Goal: Task Accomplishment & Management: Complete application form

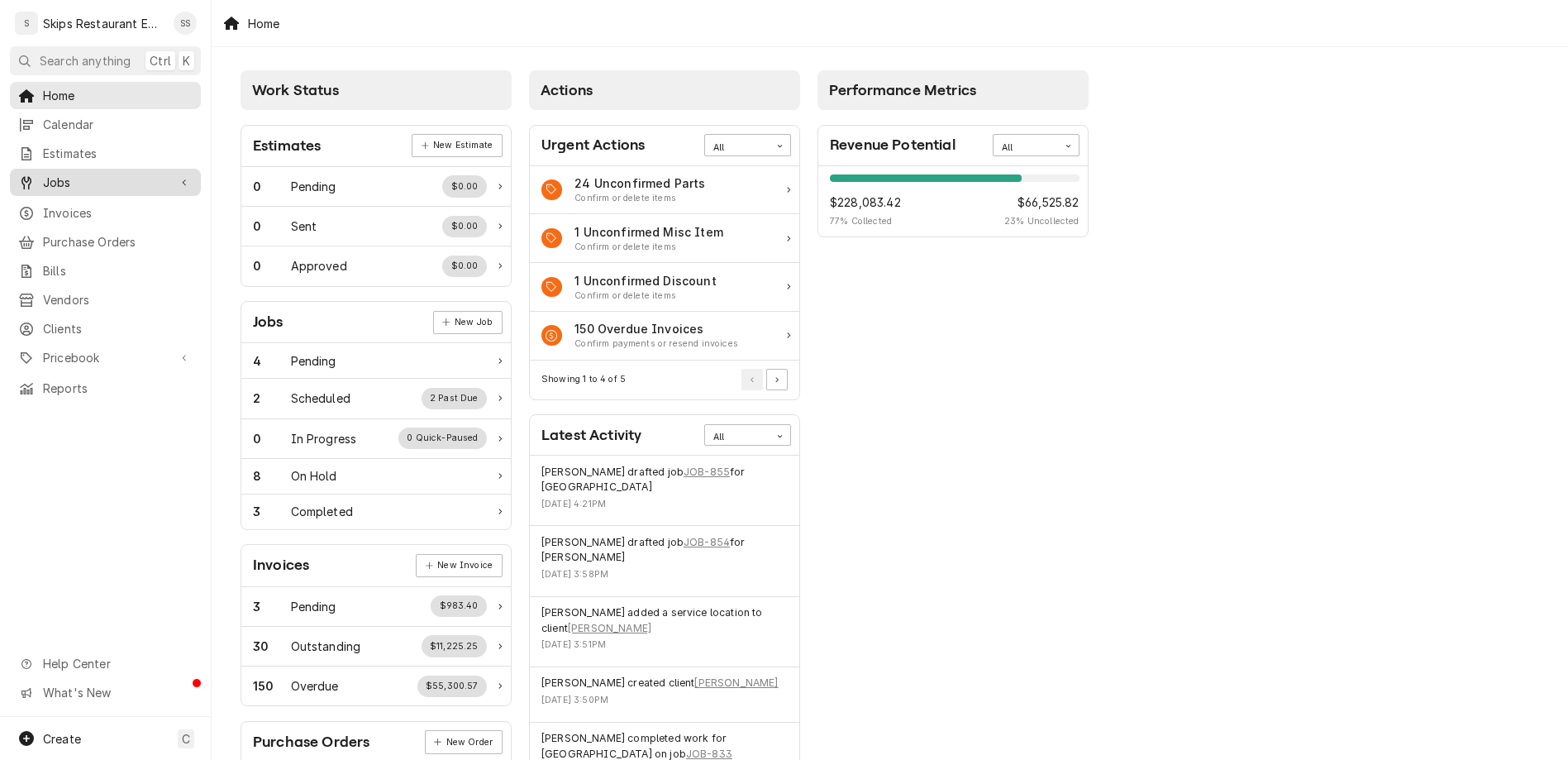
click at [43, 174] on span "Jobs" at bounding box center [105, 182] width 125 height 17
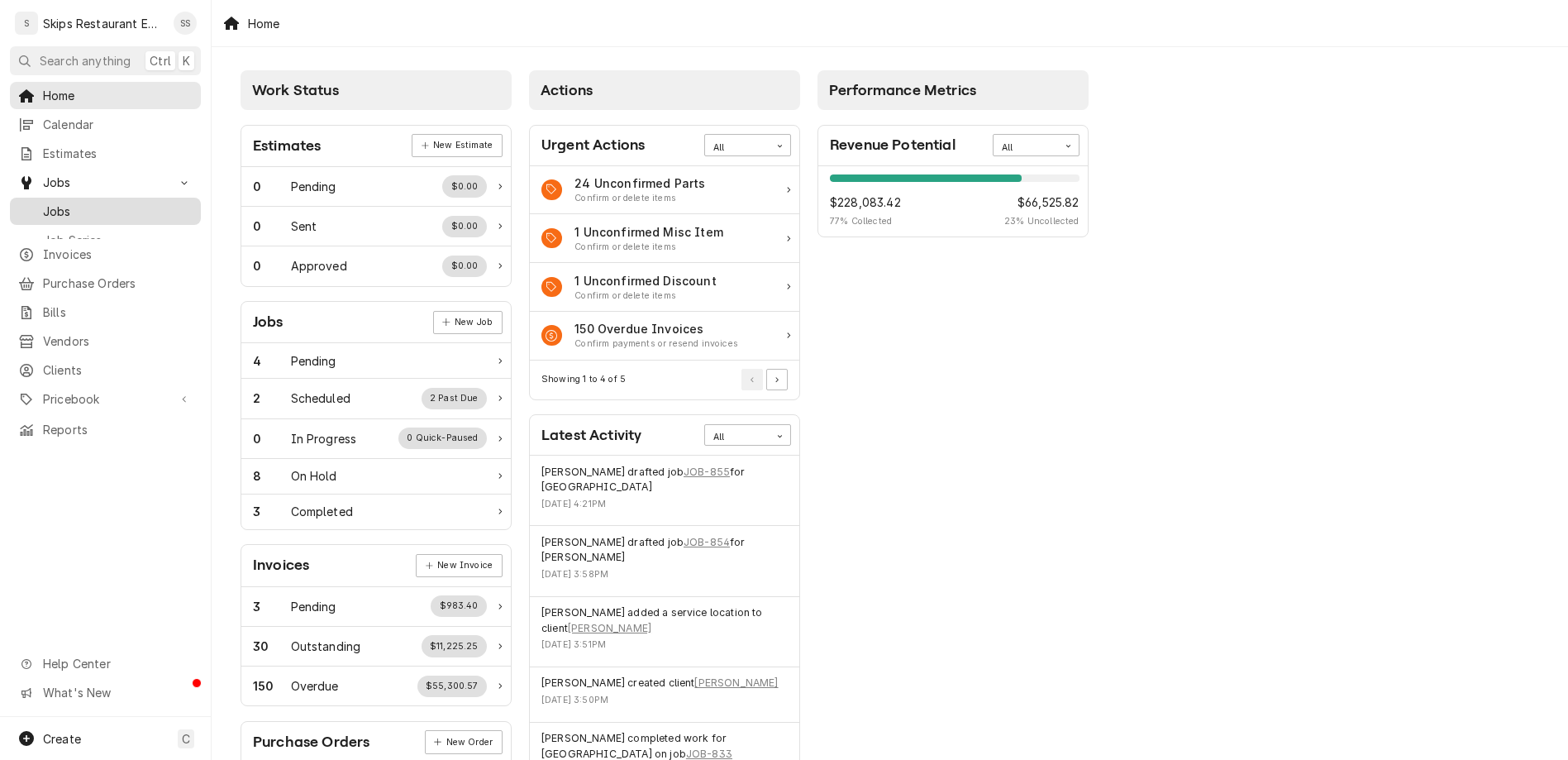
click at [43, 202] on span "Jobs" at bounding box center [117, 211] width 149 height 17
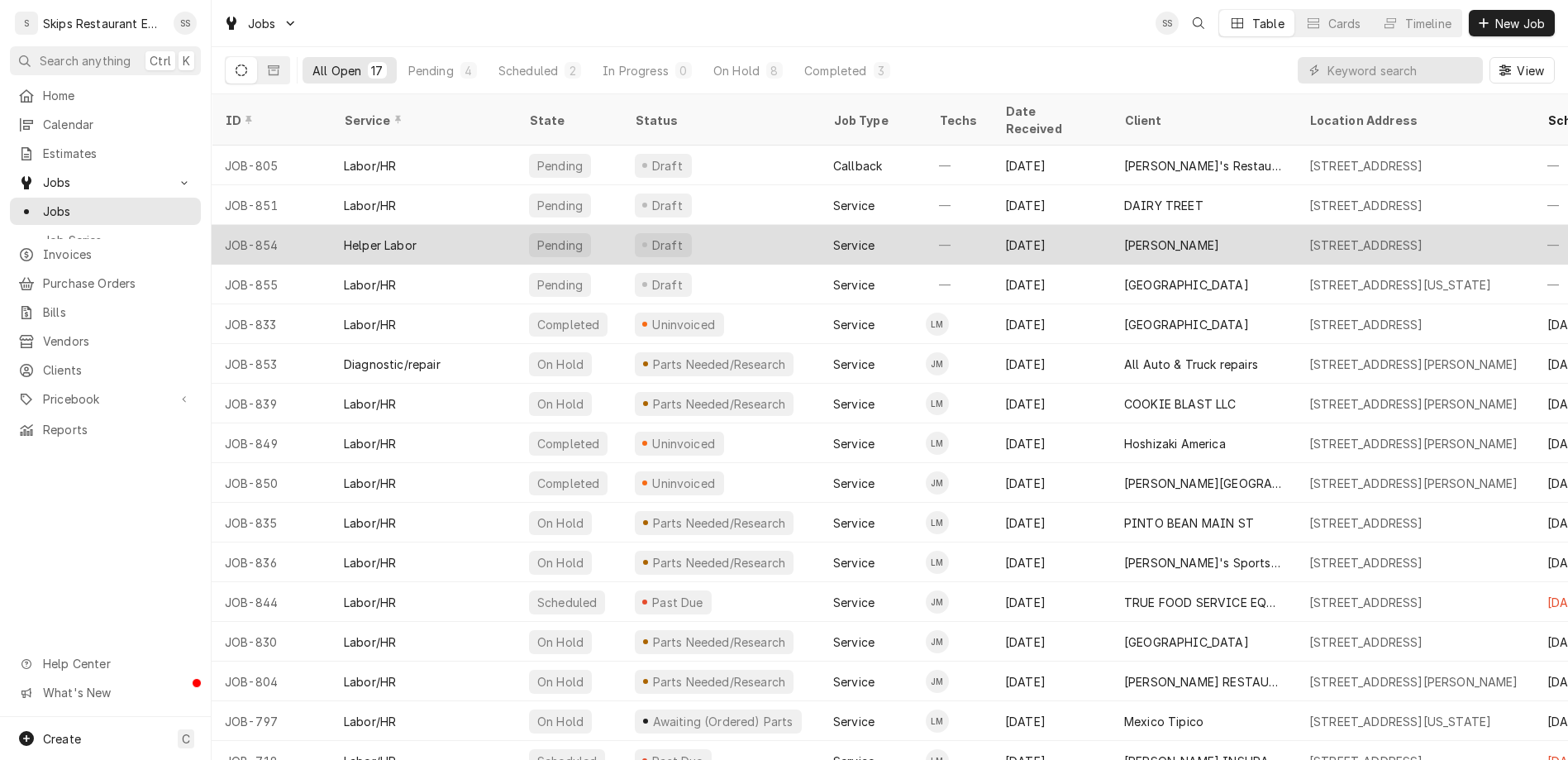
click at [1124, 236] on div "[PERSON_NAME]" at bounding box center [1171, 245] width 95 height 17
click at [1124, 236] on div "Kaden Frauenberger" at bounding box center [1171, 245] width 95 height 17
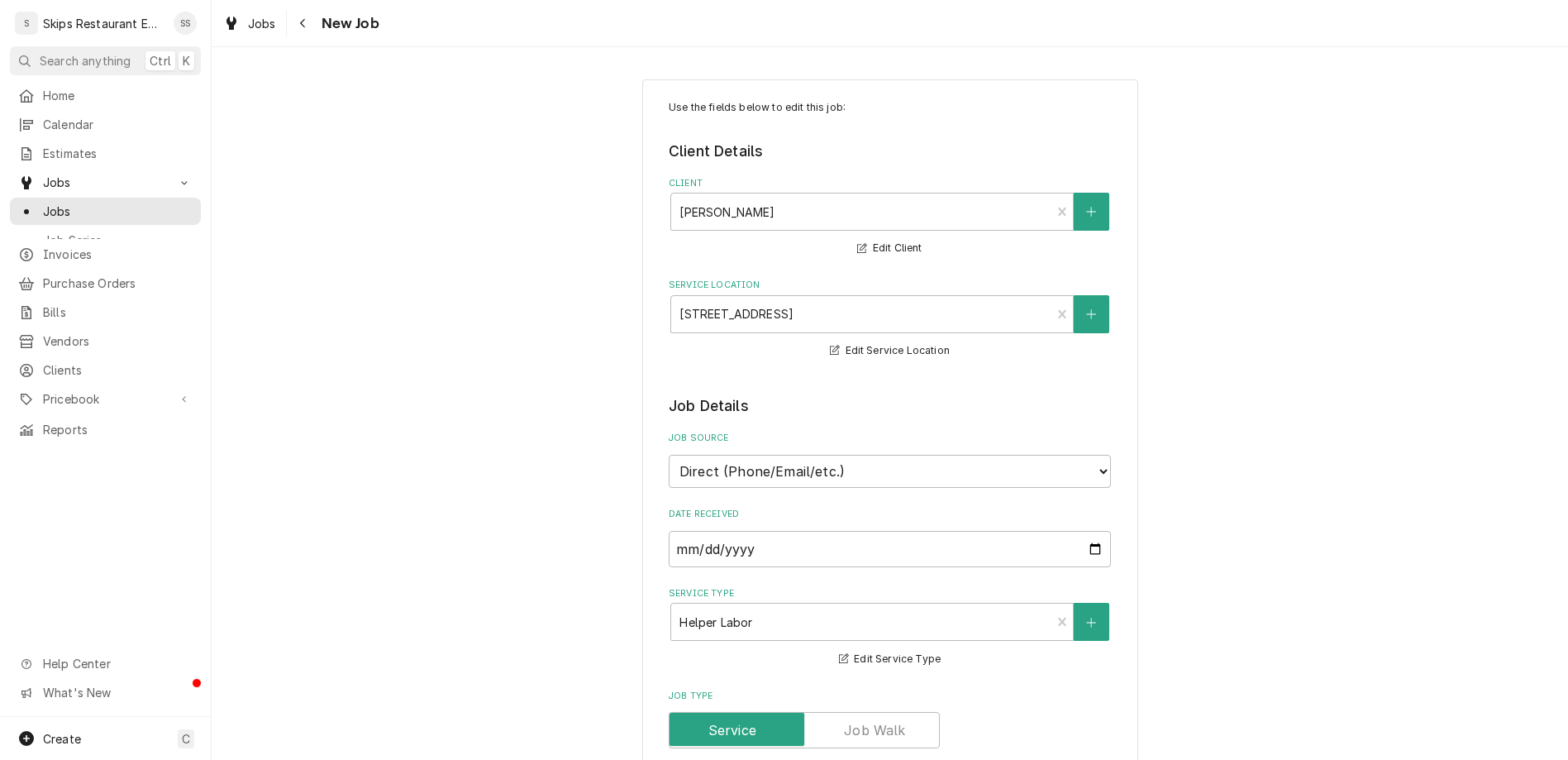
type textarea "x"
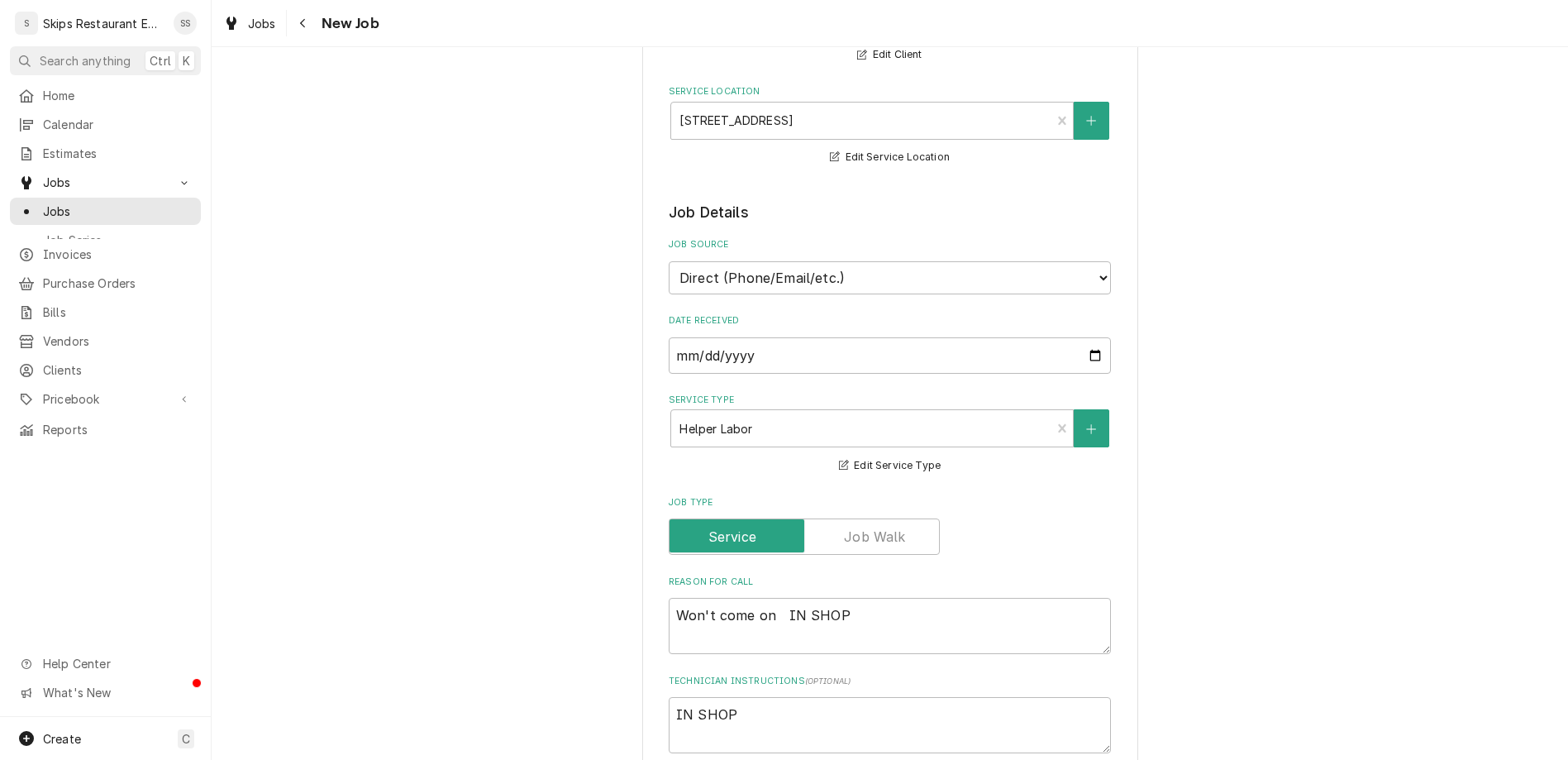
scroll to position [516, 0]
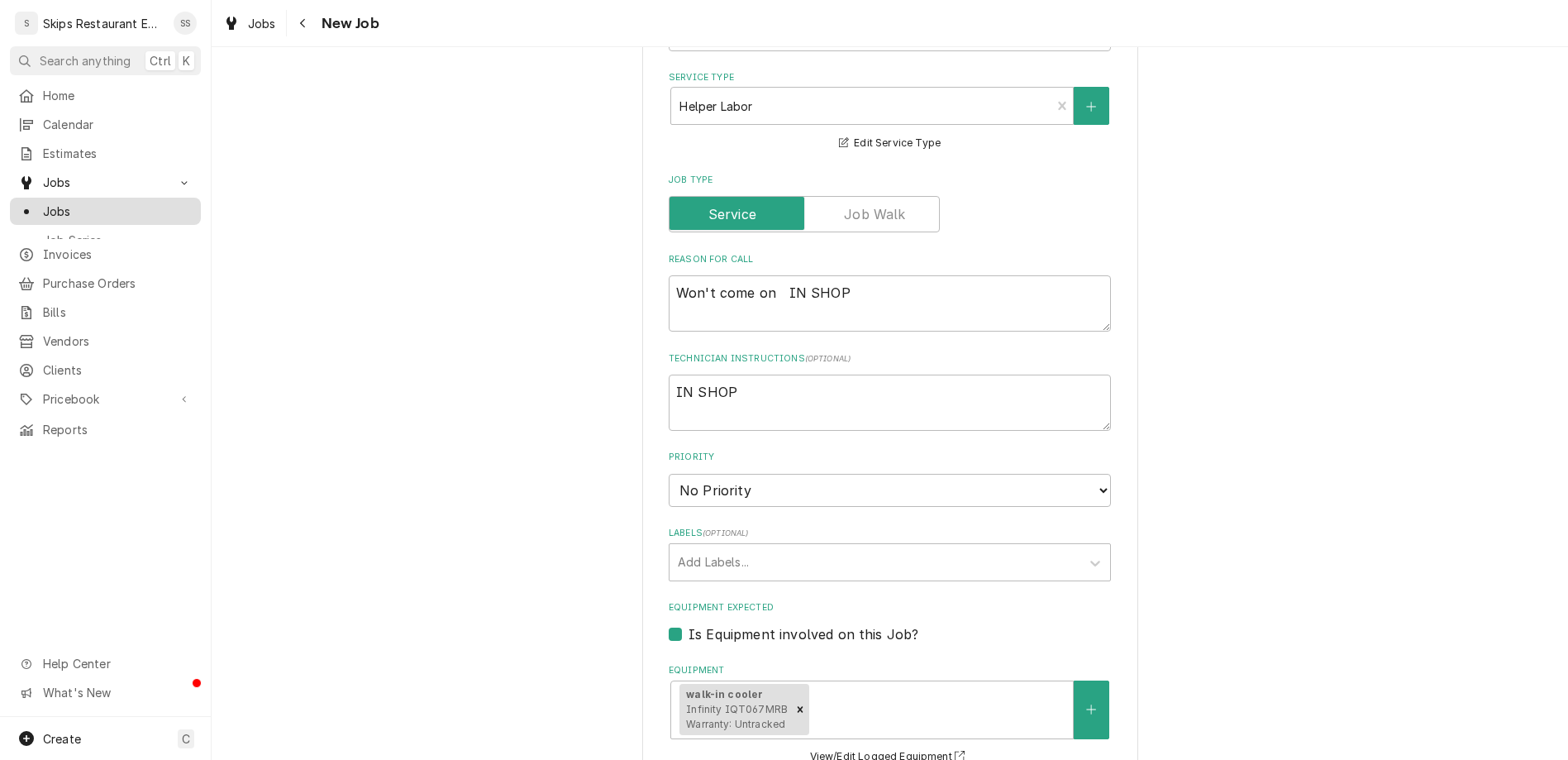
click at [44, 202] on span "Jobs" at bounding box center [117, 211] width 149 height 17
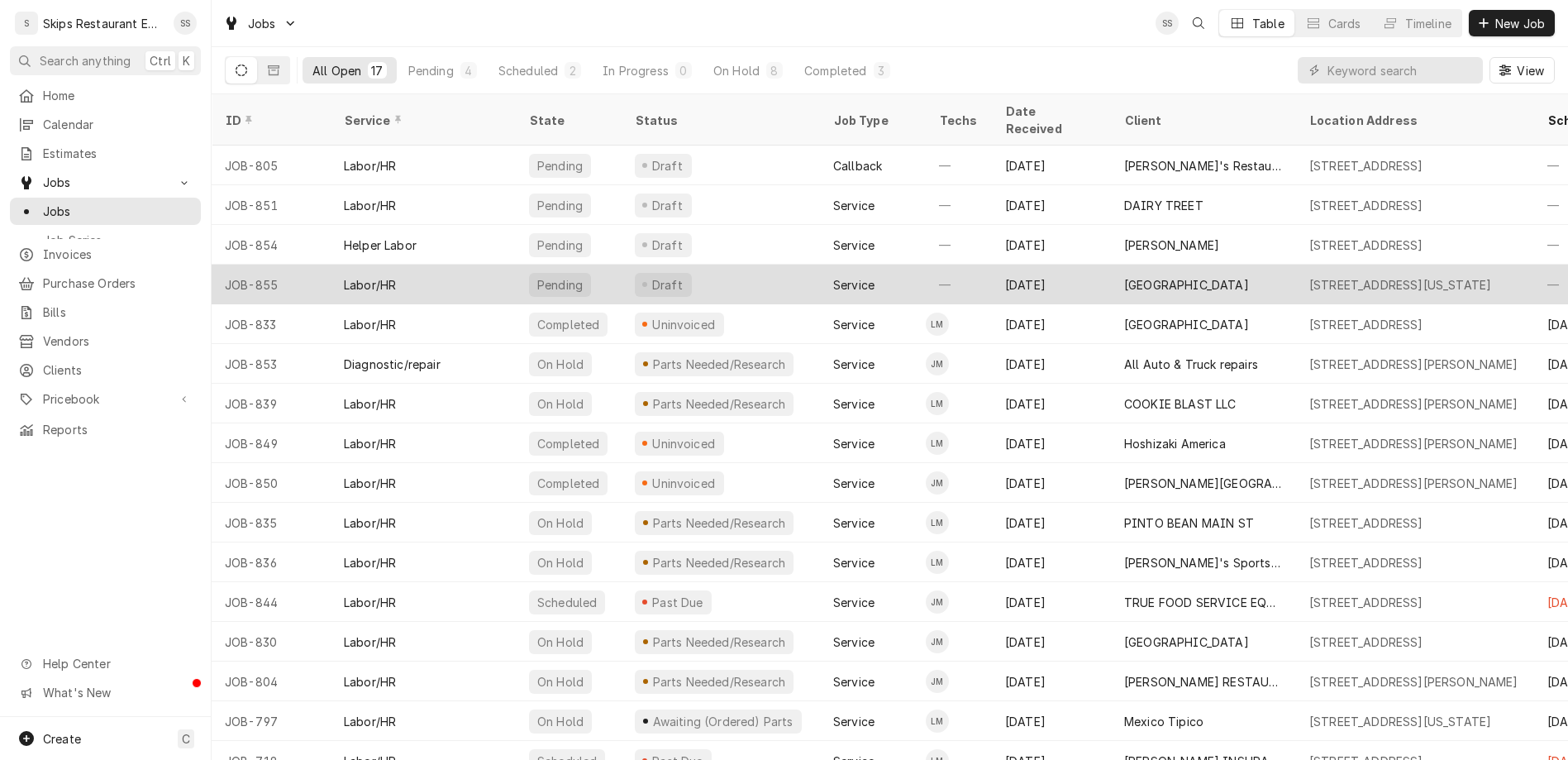
click at [1124, 276] on div "[GEOGRAPHIC_DATA]" at bounding box center [1186, 284] width 125 height 17
click at [1124, 276] on div "MEMORIAL MEDICAL CENTER" at bounding box center [1186, 284] width 125 height 17
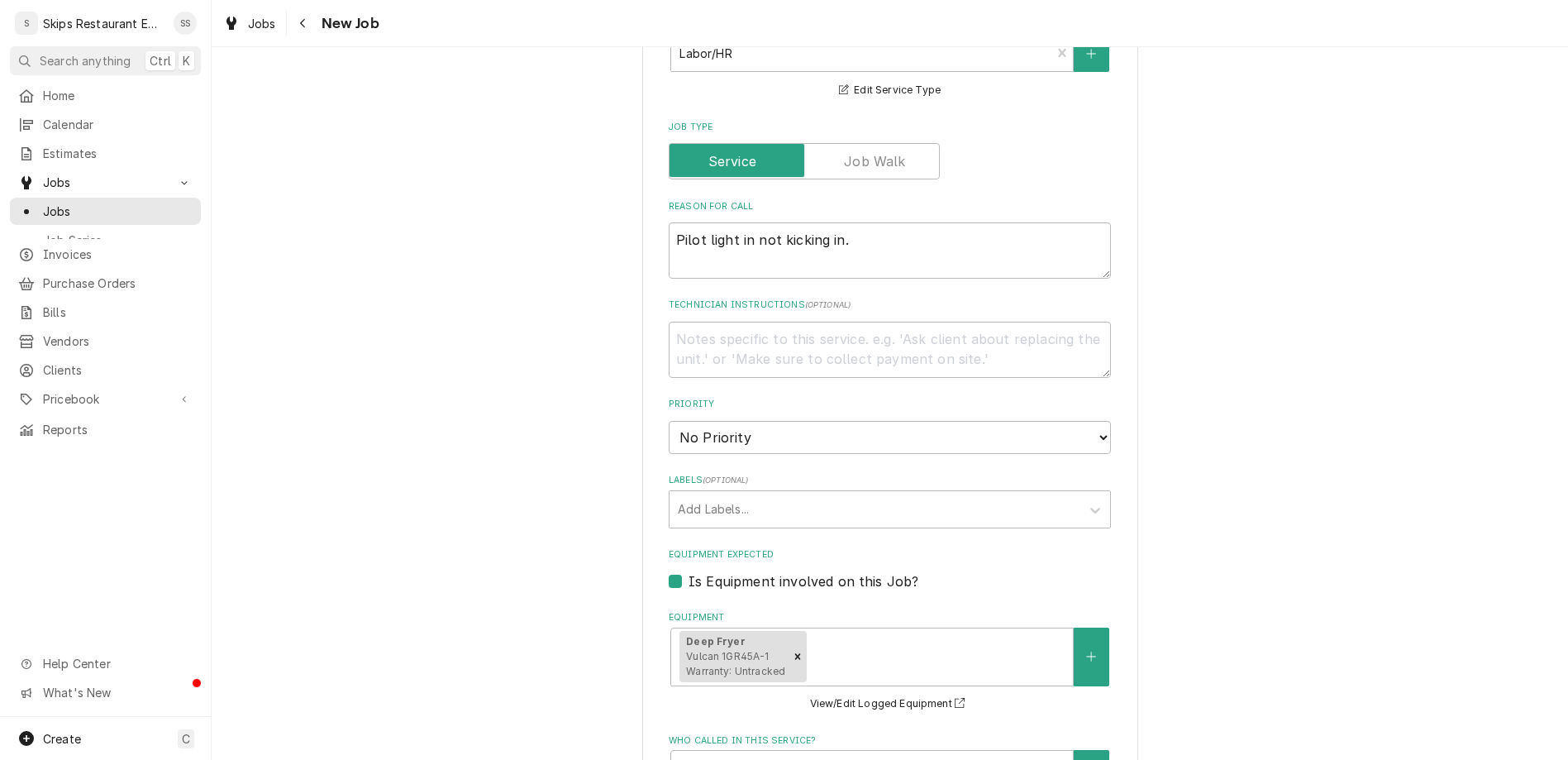
scroll to position [791, 0]
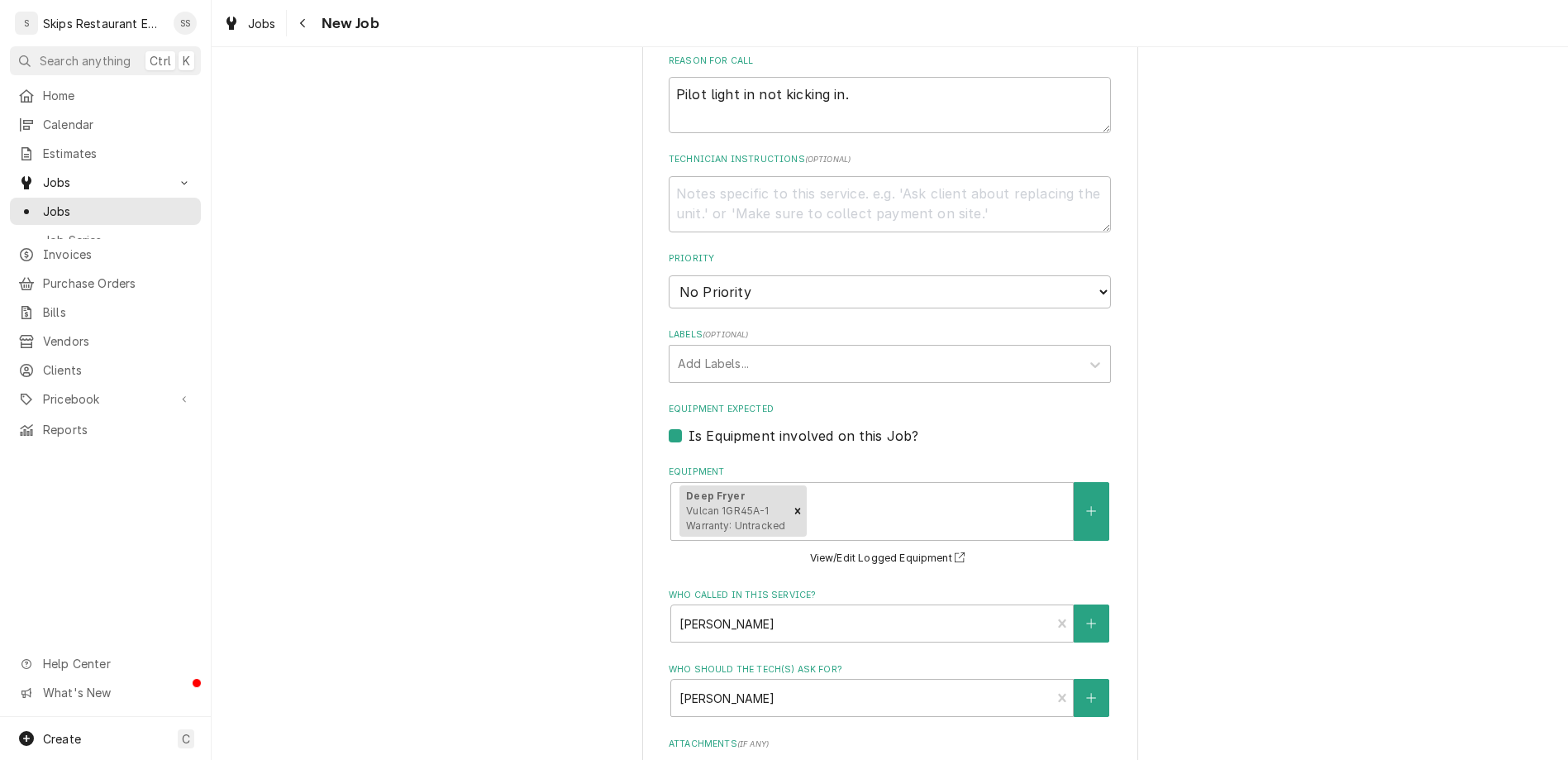
type textarea "x"
type input "[DATE]"
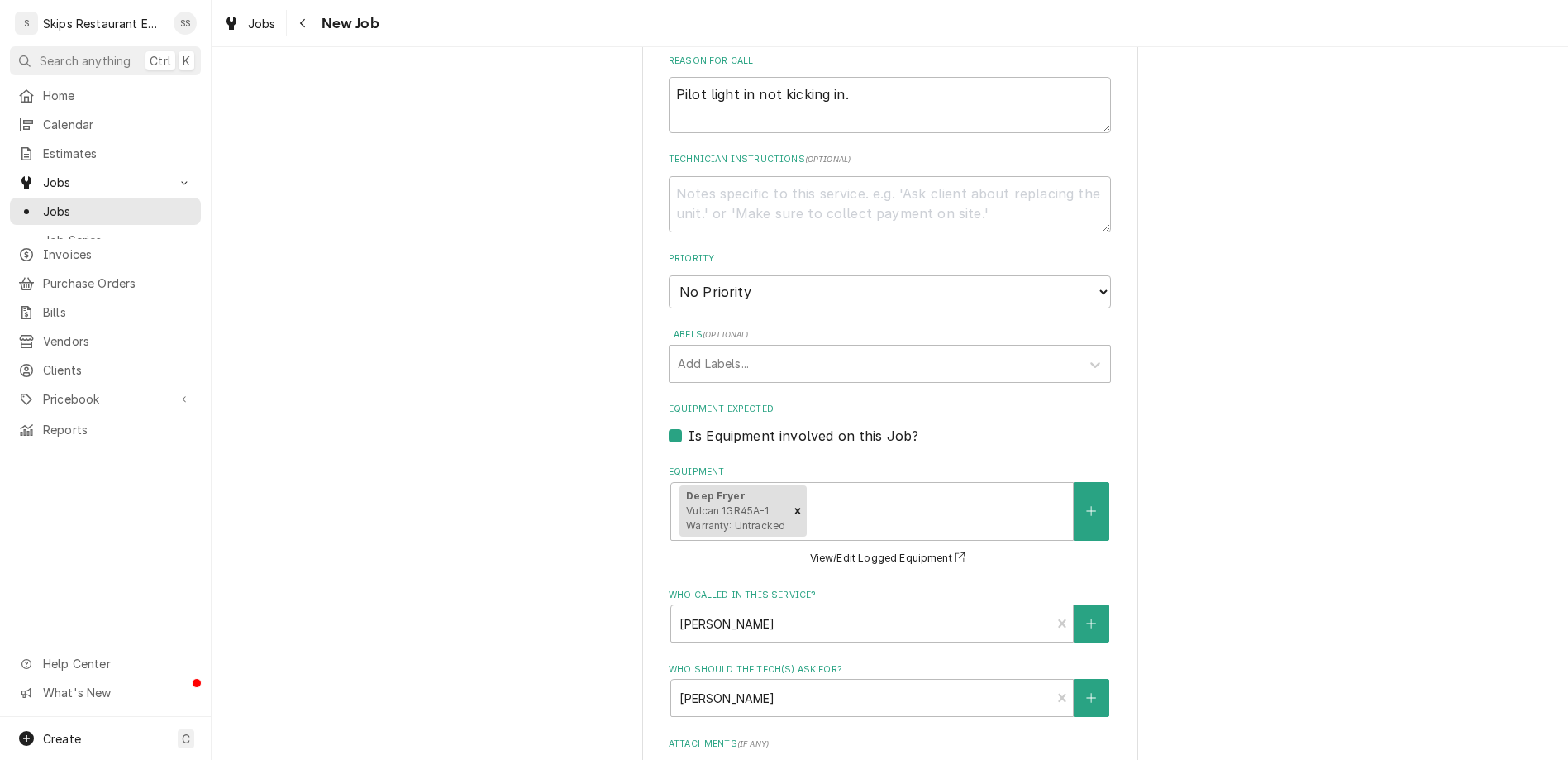
type textarea "x"
select select "10:30:00"
click option "10:30 AM" at bounding box center [0, 0] width 0 height 0
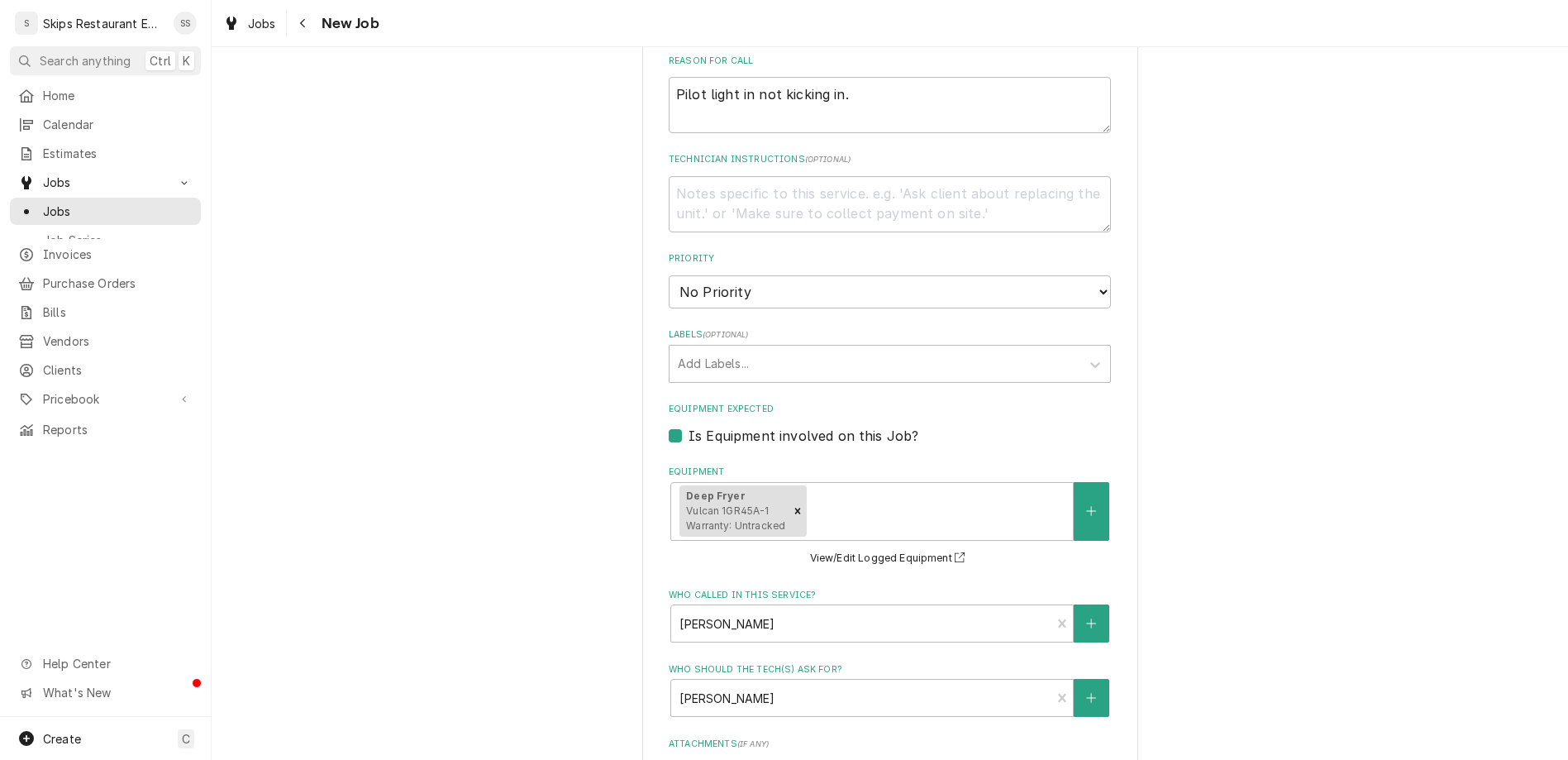
scroll to position [784, 0]
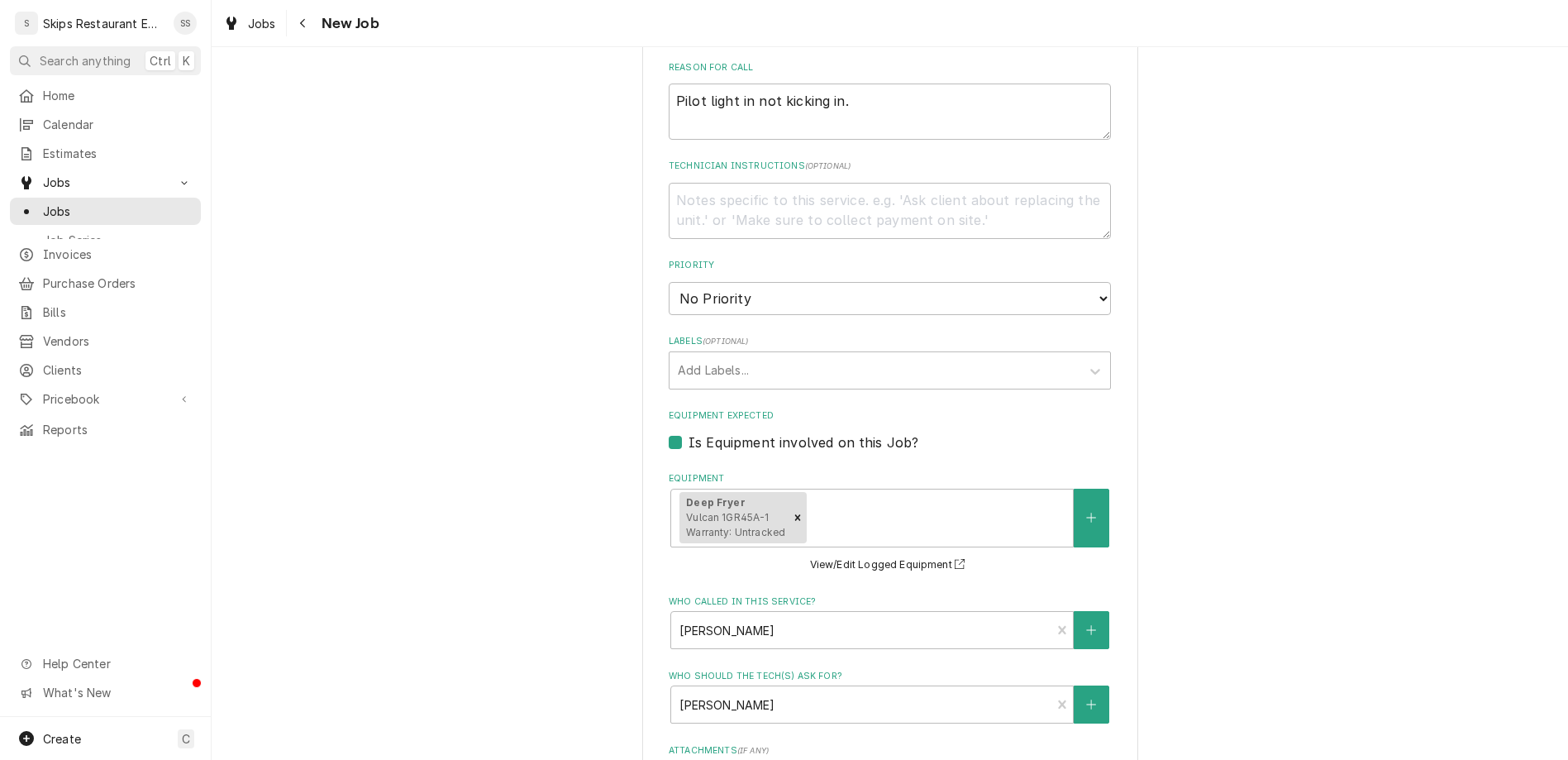
type textarea "x"
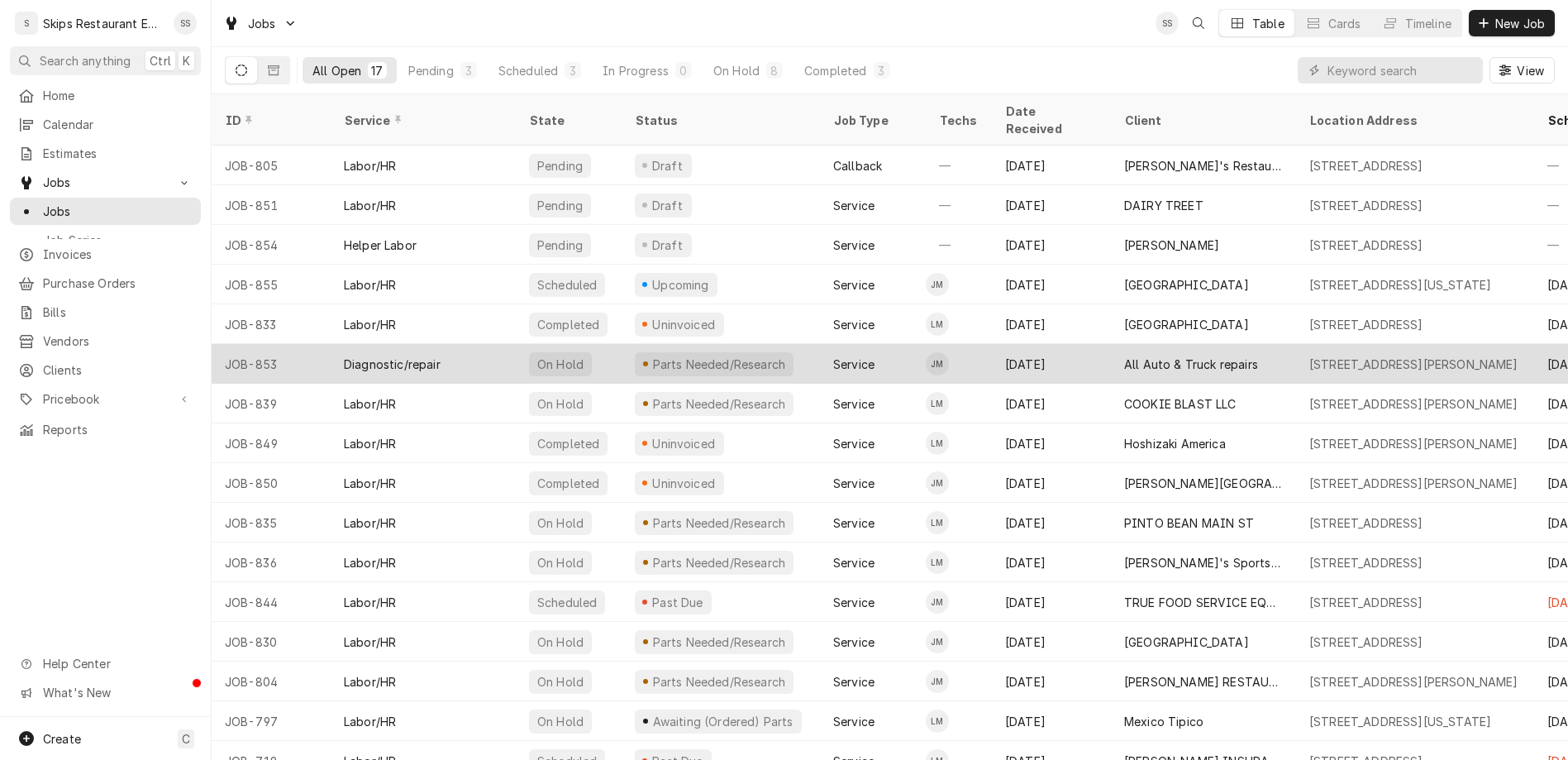
click at [1144, 355] on div "All Auto & Truck repairs" at bounding box center [1190, 364] width 134 height 17
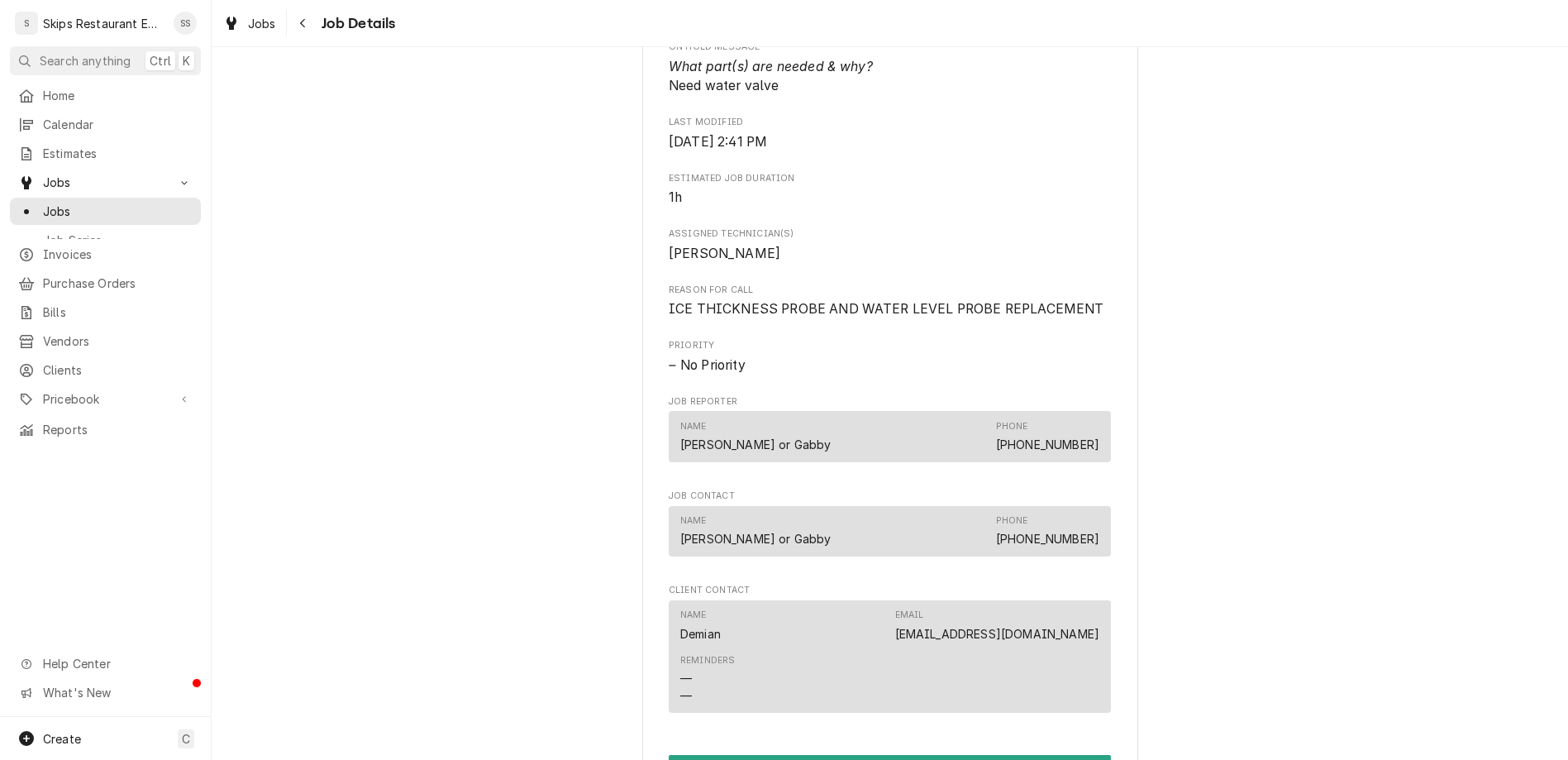
scroll to position [903, 0]
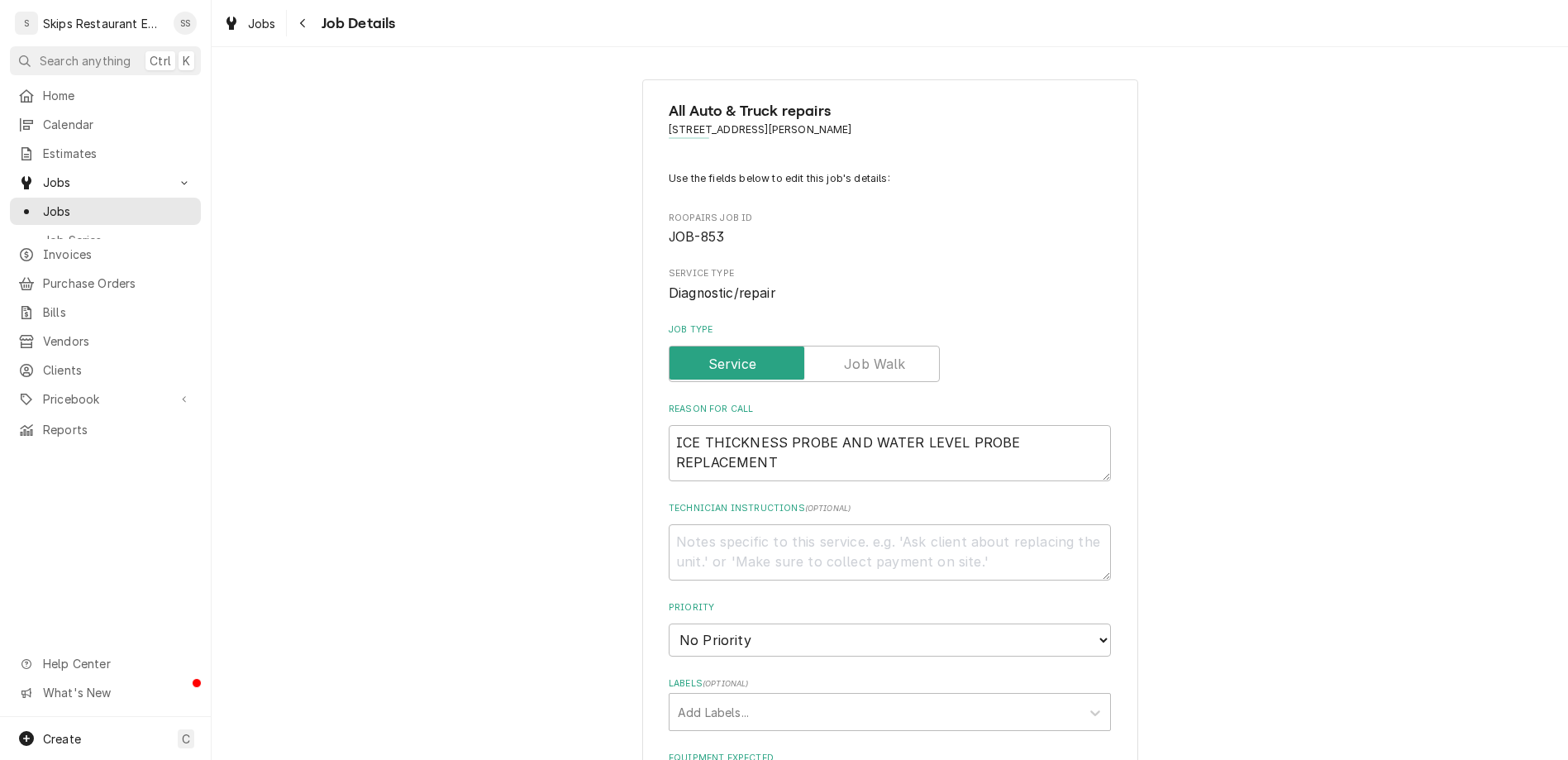
type textarea "x"
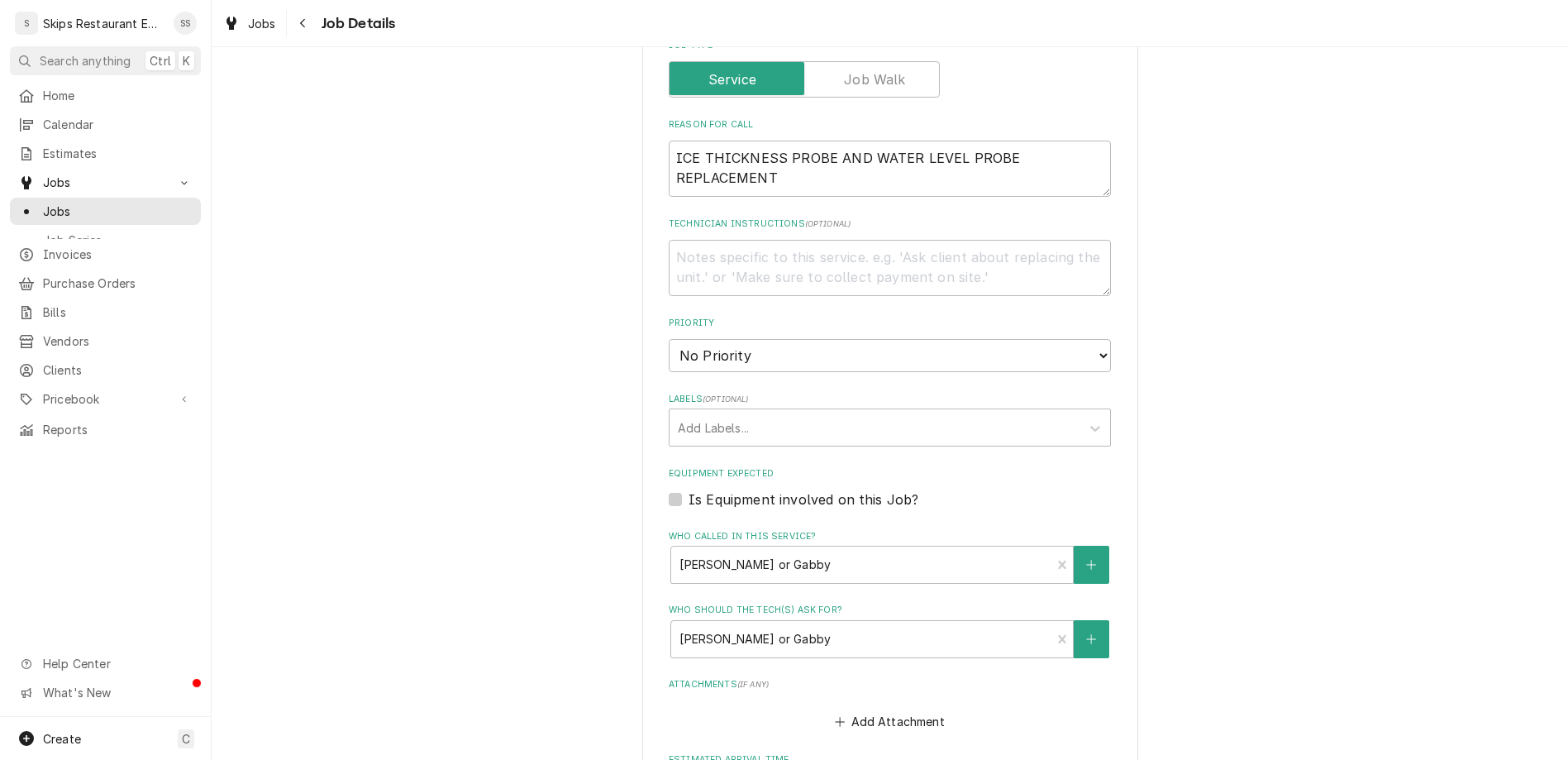
scroll to position [293, 0]
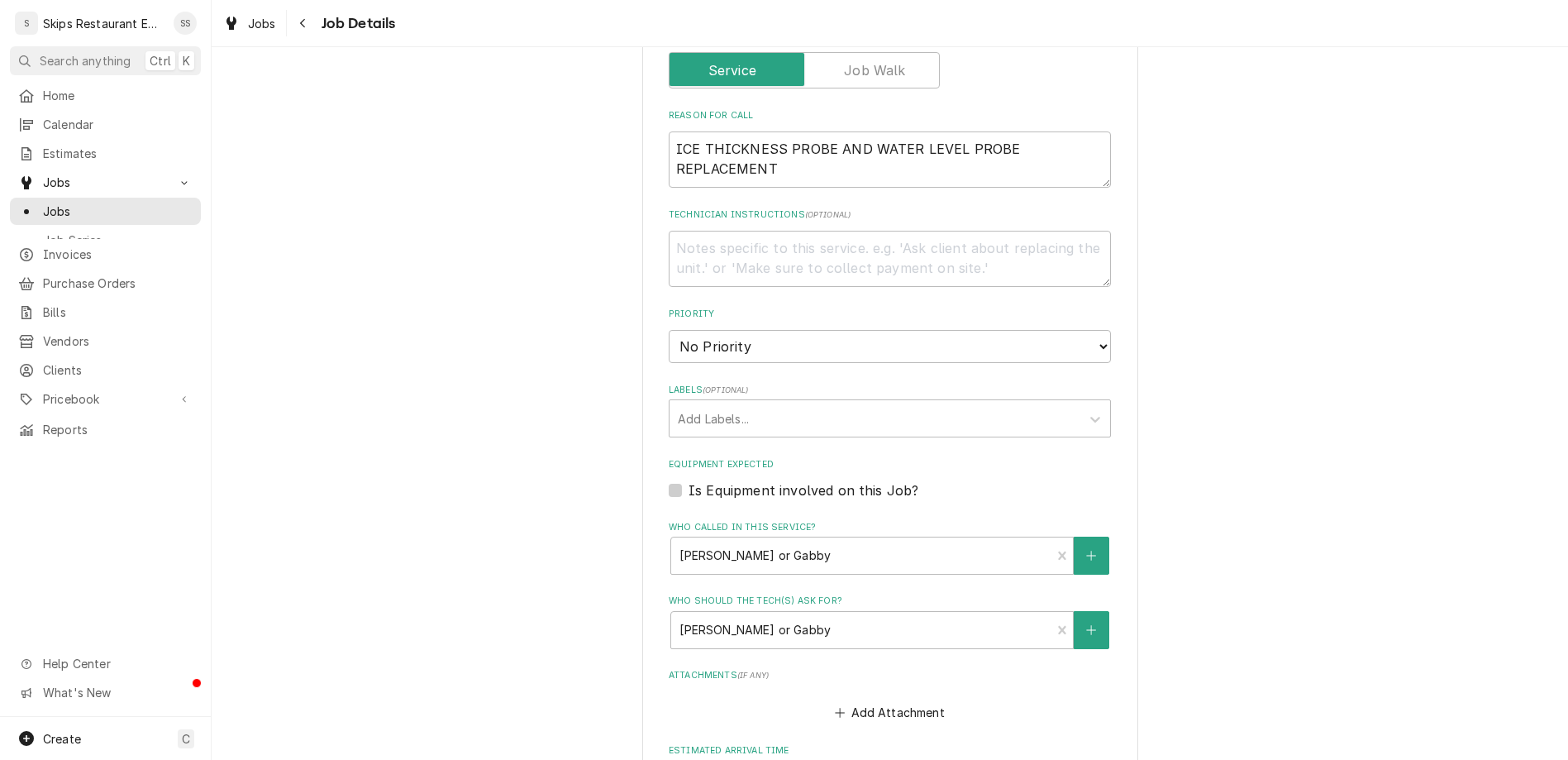
type input "[DATE]"
type textarea "x"
select select "09:00:00"
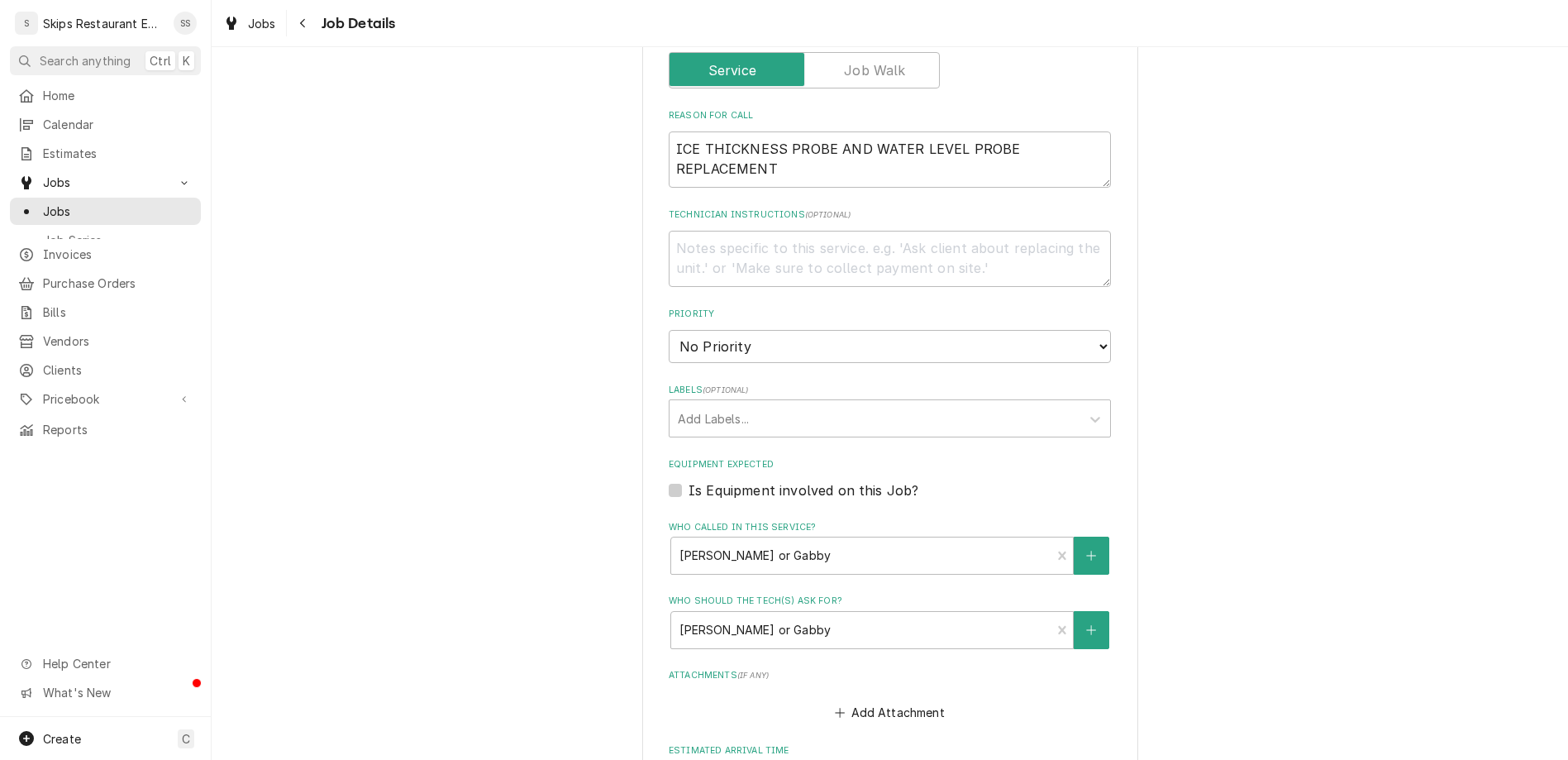
click option "9:00 AM" at bounding box center [0, 0] width 0 height 0
type textarea "x"
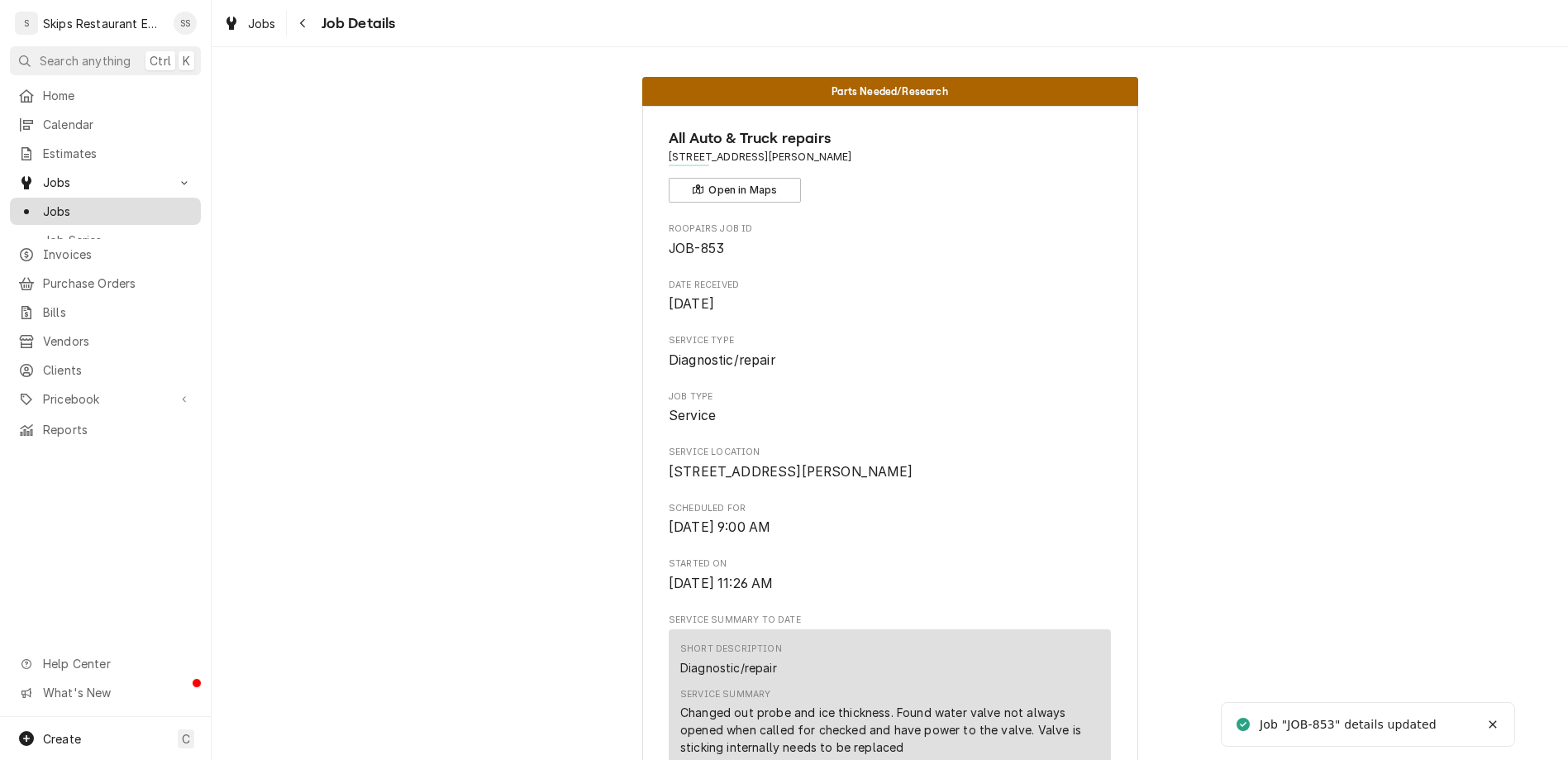
click at [44, 202] on span "Jobs" at bounding box center [117, 211] width 149 height 17
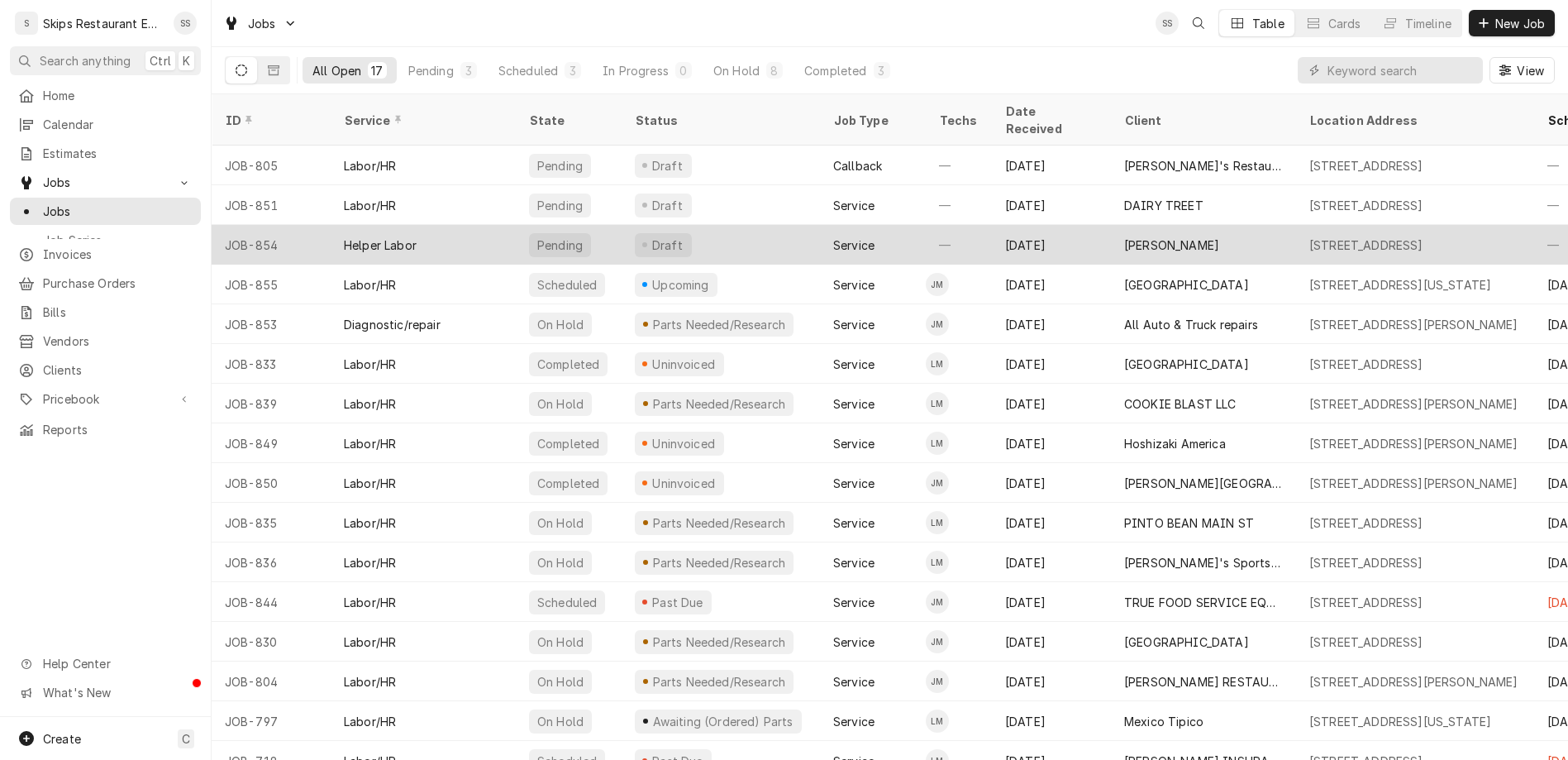
click at [1124, 236] on div "[PERSON_NAME]" at bounding box center [1171, 245] width 95 height 17
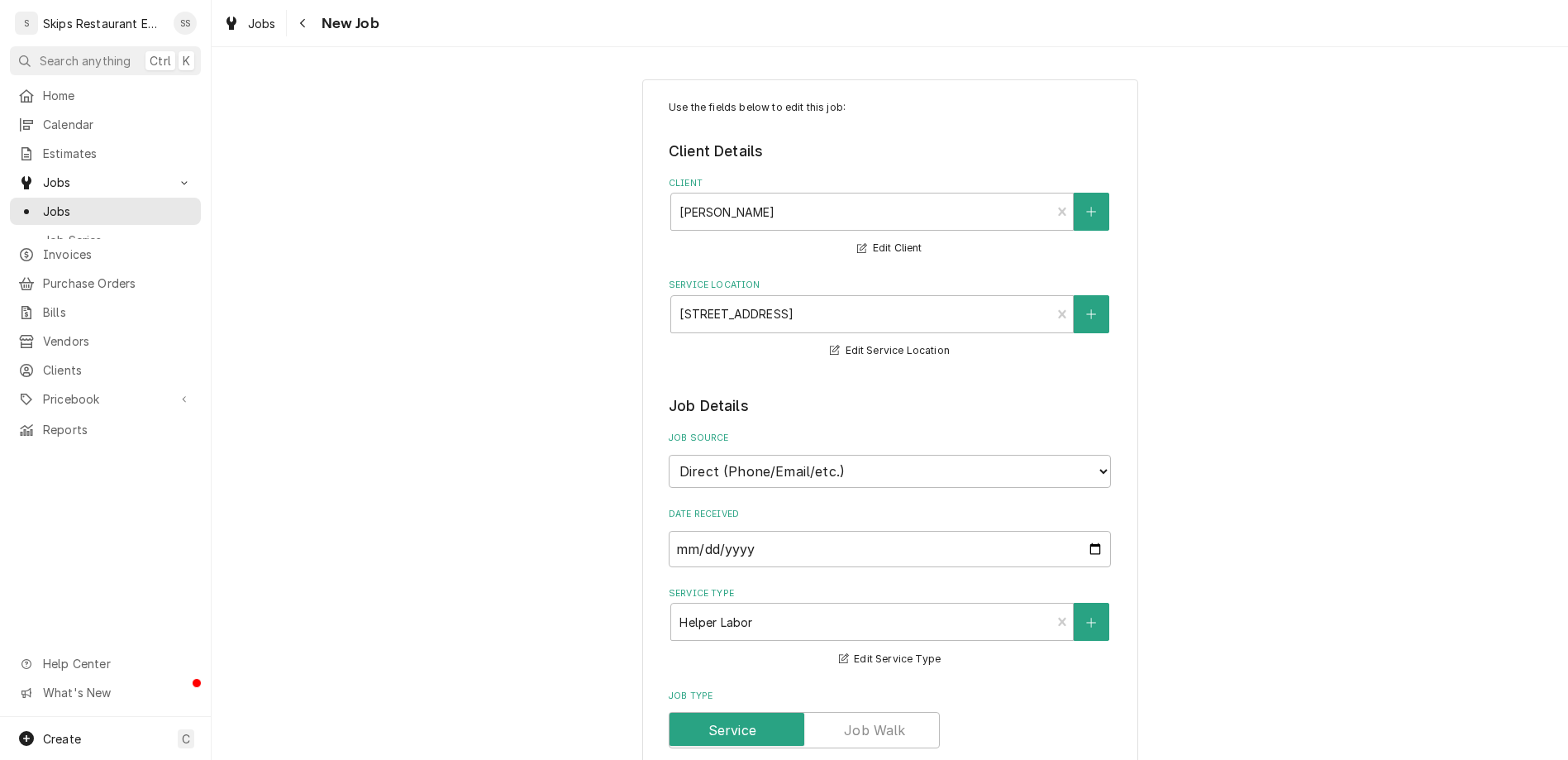
type textarea "x"
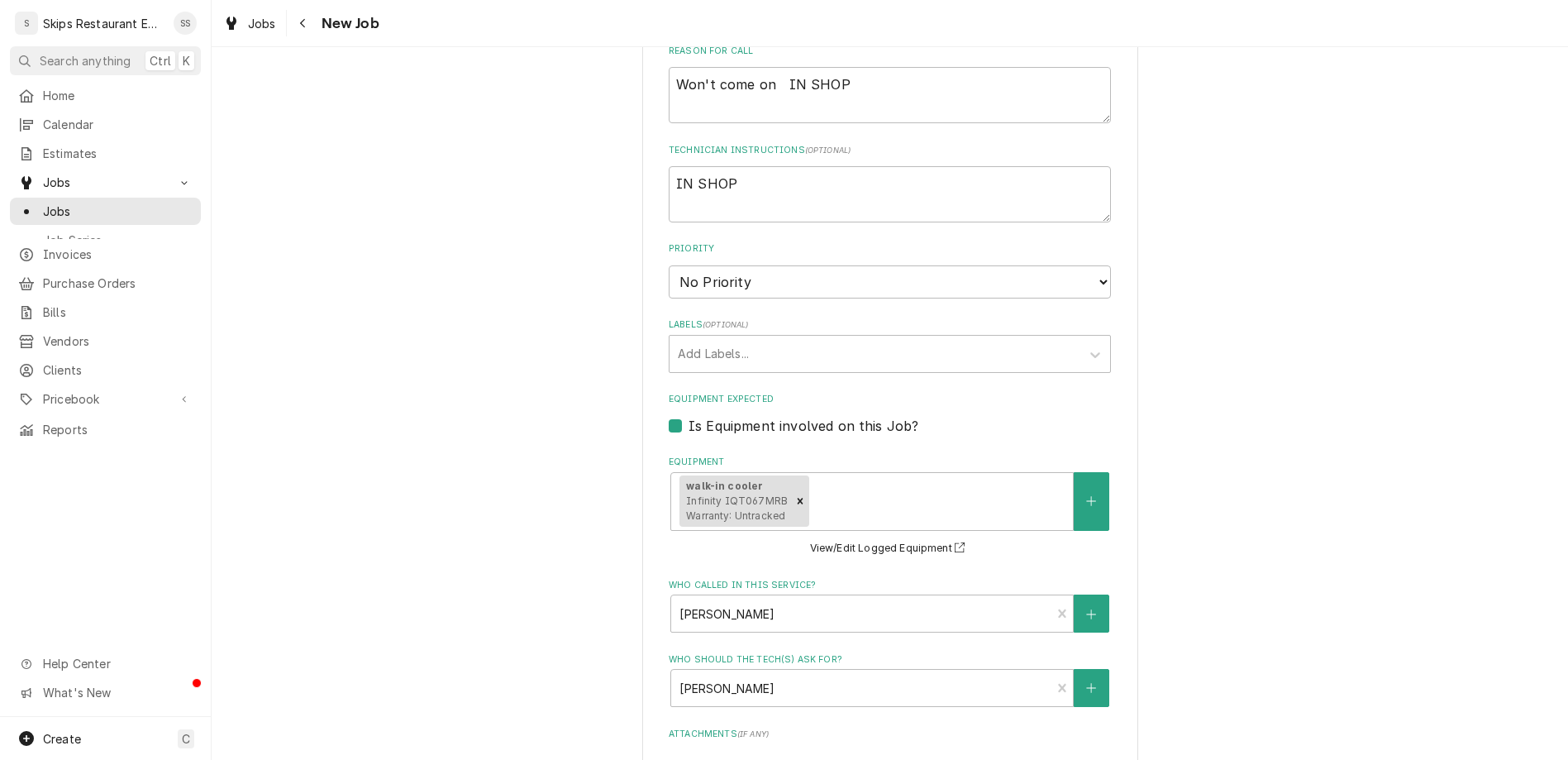
scroll to position [733, 0]
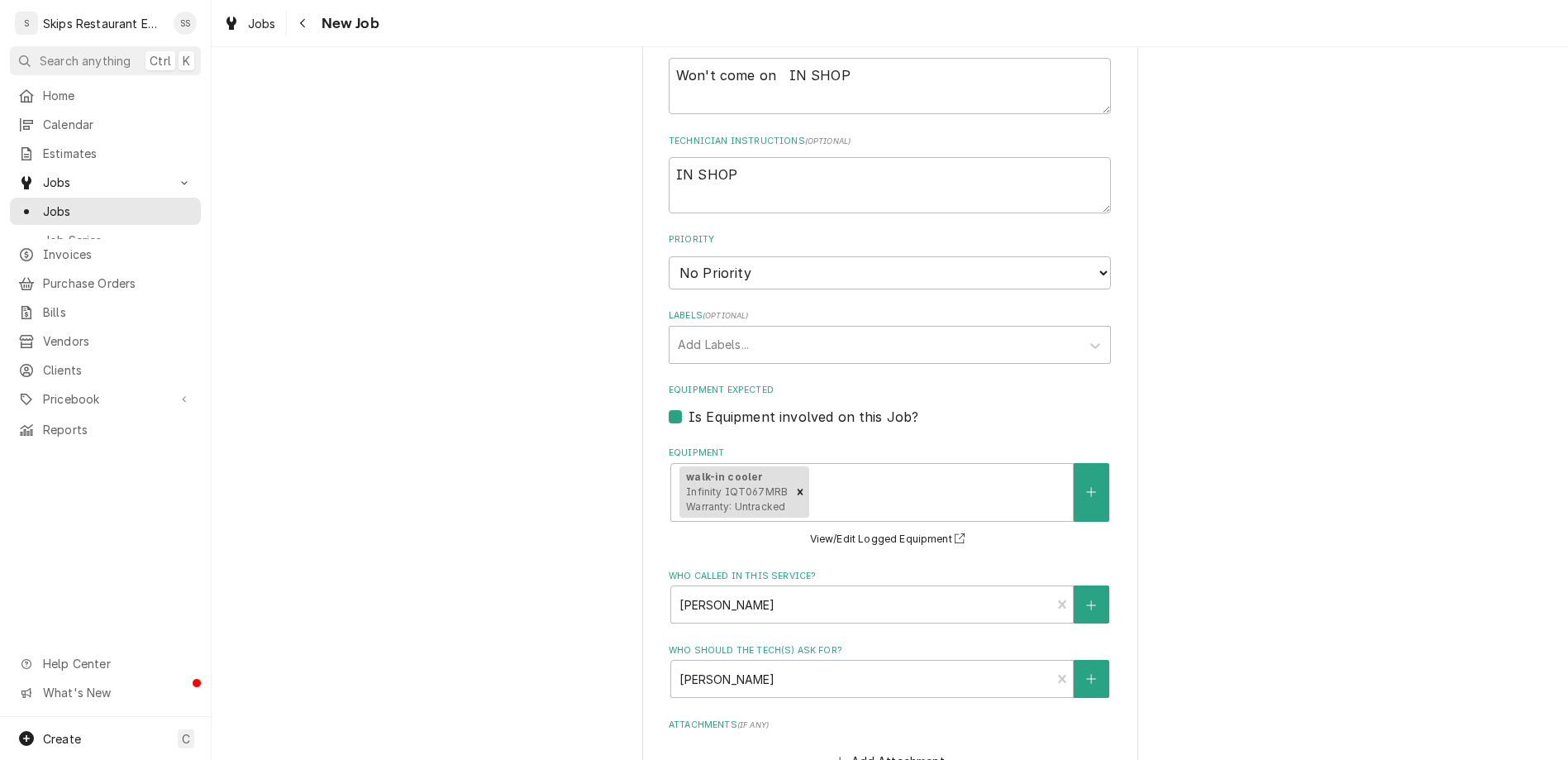
type input "2025-08-19"
type textarea "x"
select select "10:00:00"
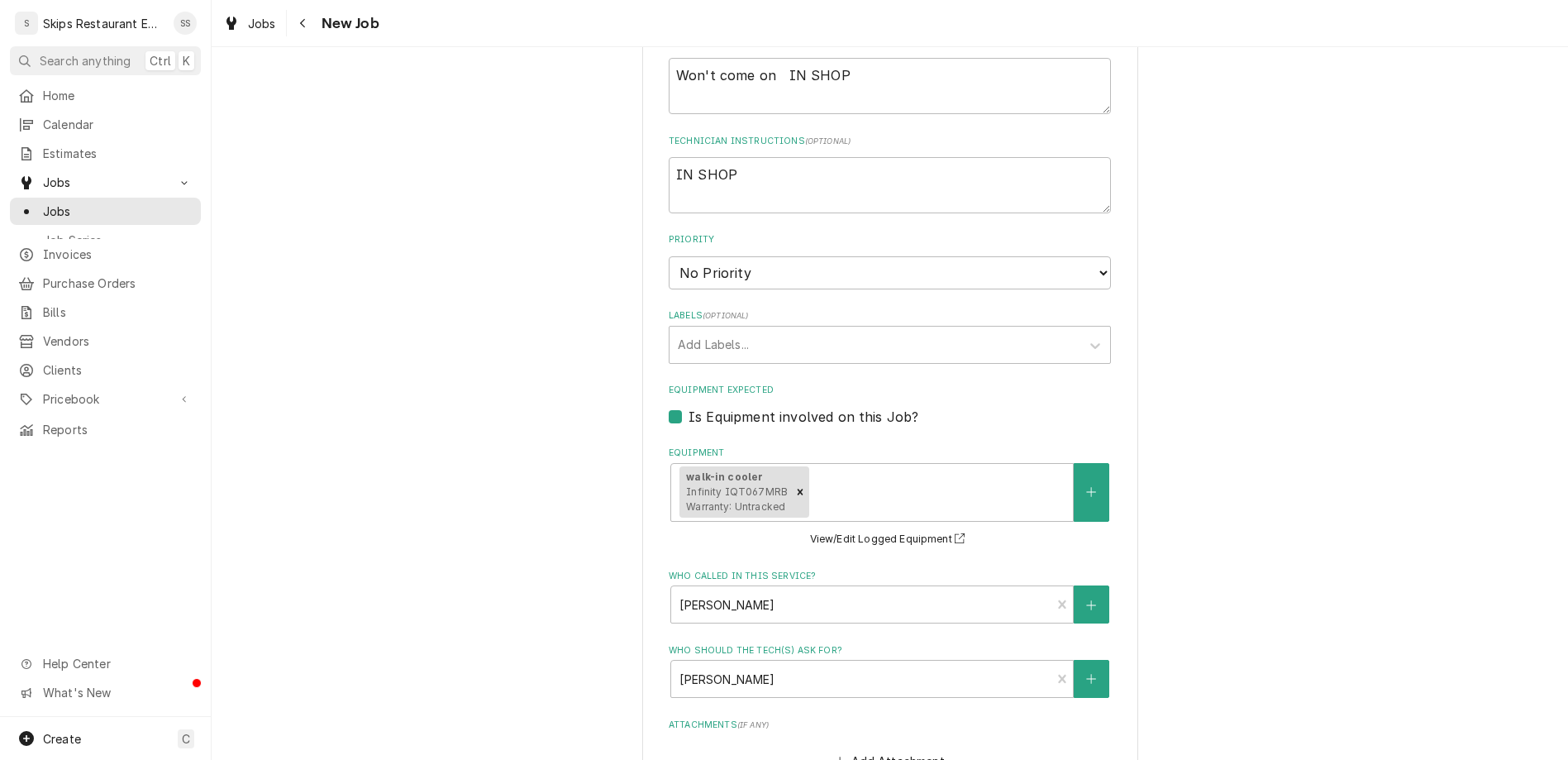
click option "10:00 AM" at bounding box center [0, 0] width 0 height 0
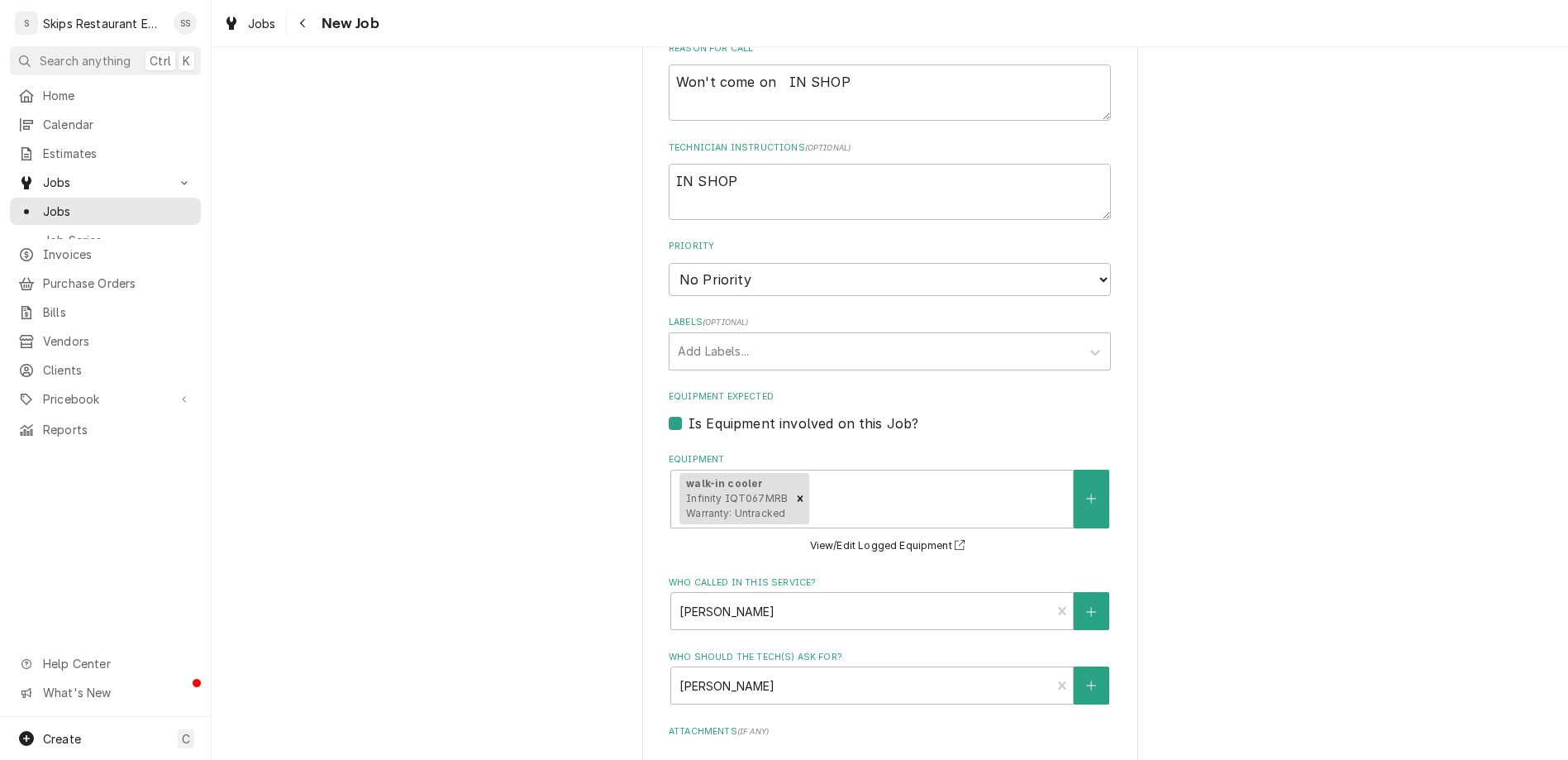
type textarea "x"
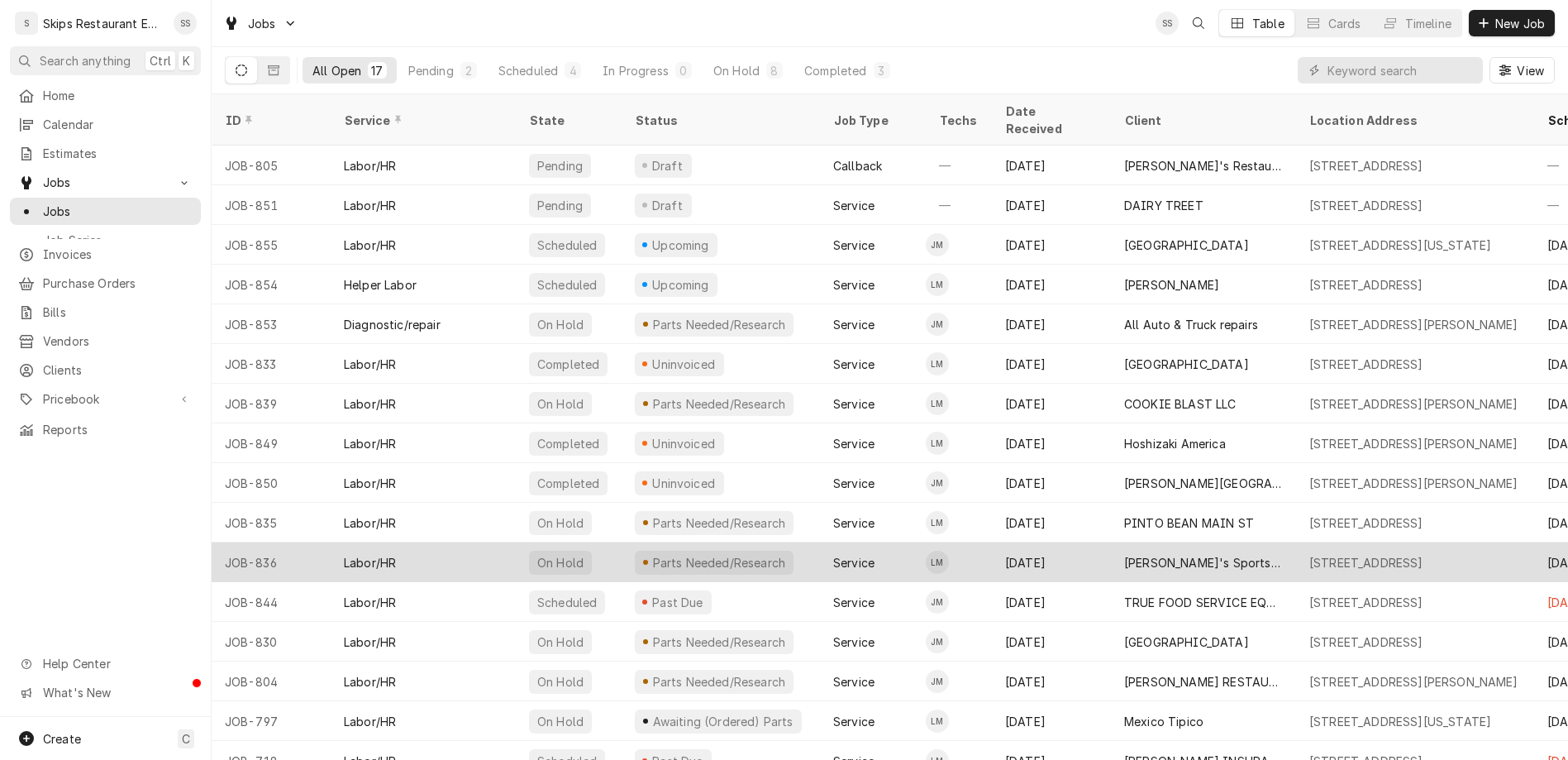
click at [1124, 554] on div "[PERSON_NAME]'s Sports Bar" at bounding box center [1203, 563] width 159 height 17
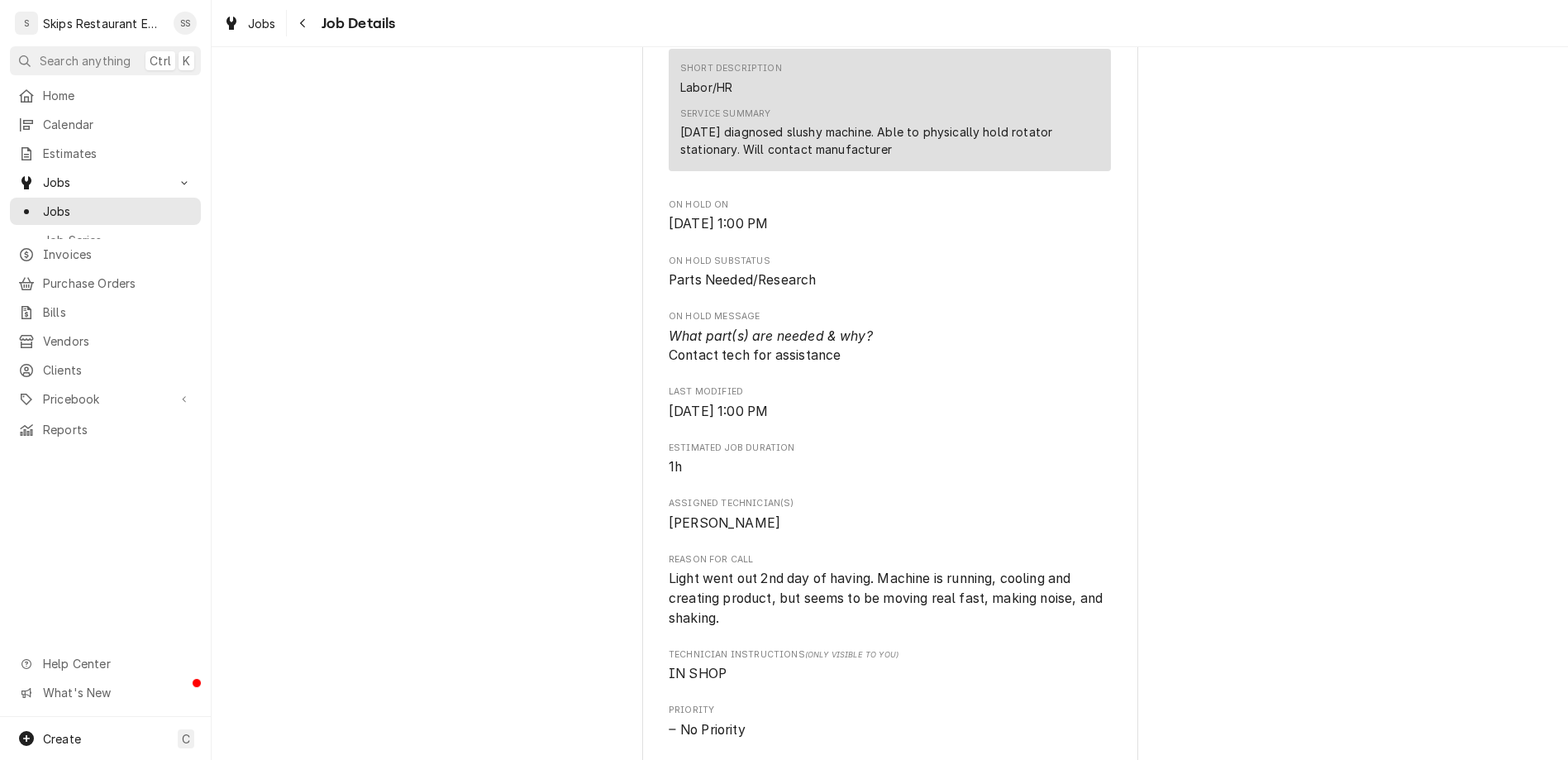
scroll to position [839, 0]
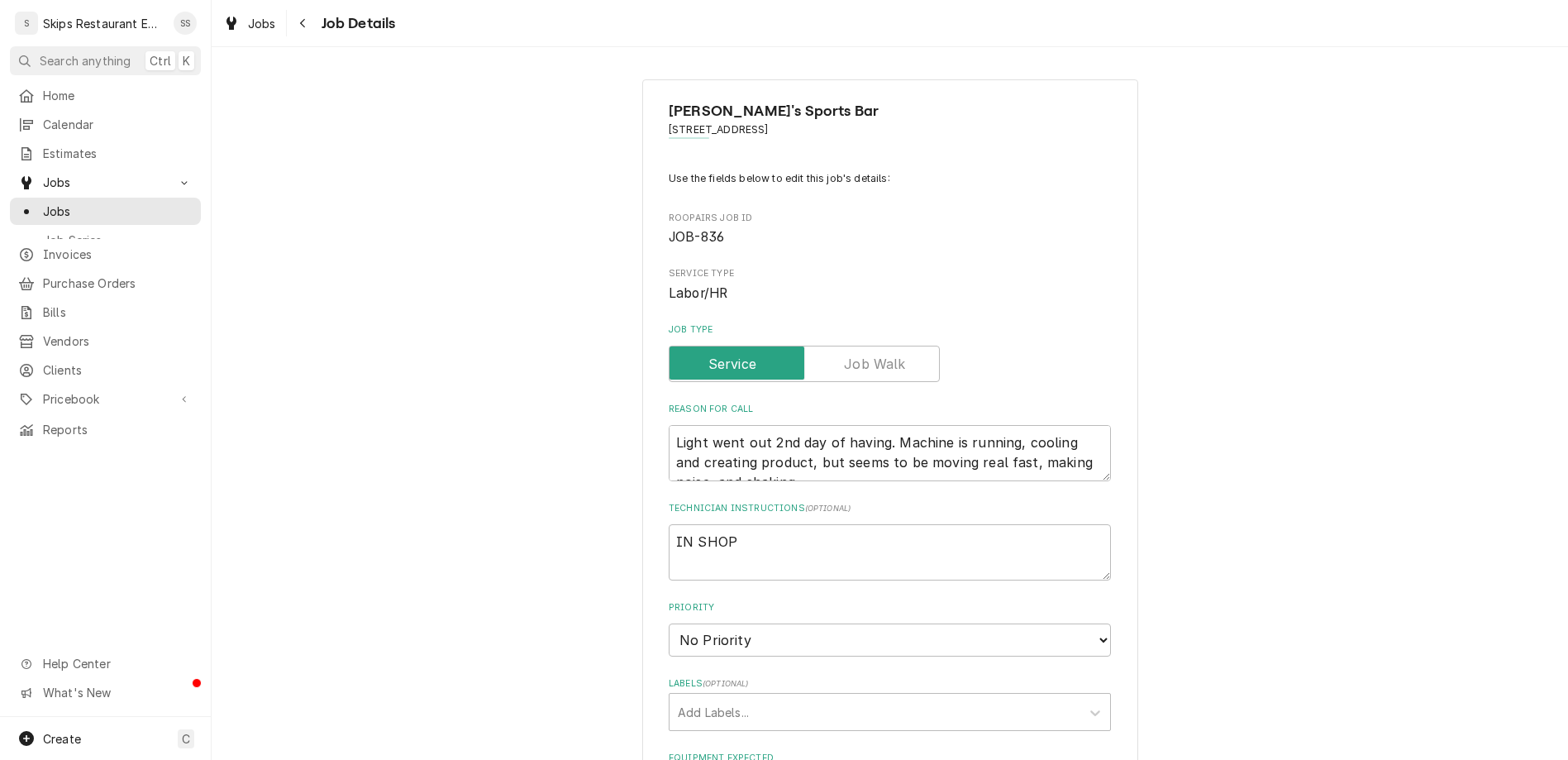
type textarea "x"
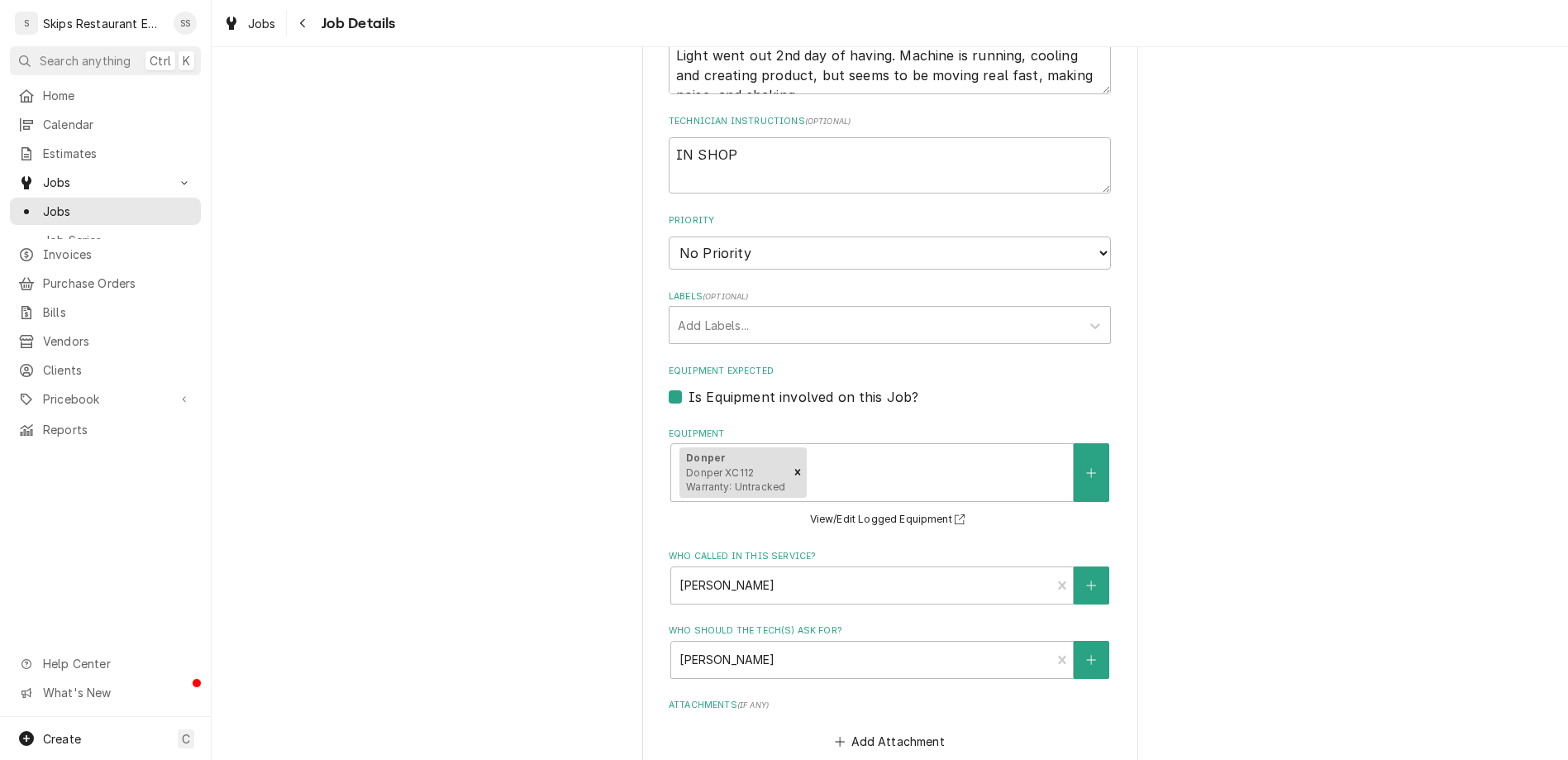
type input "[DATE]"
type textarea "x"
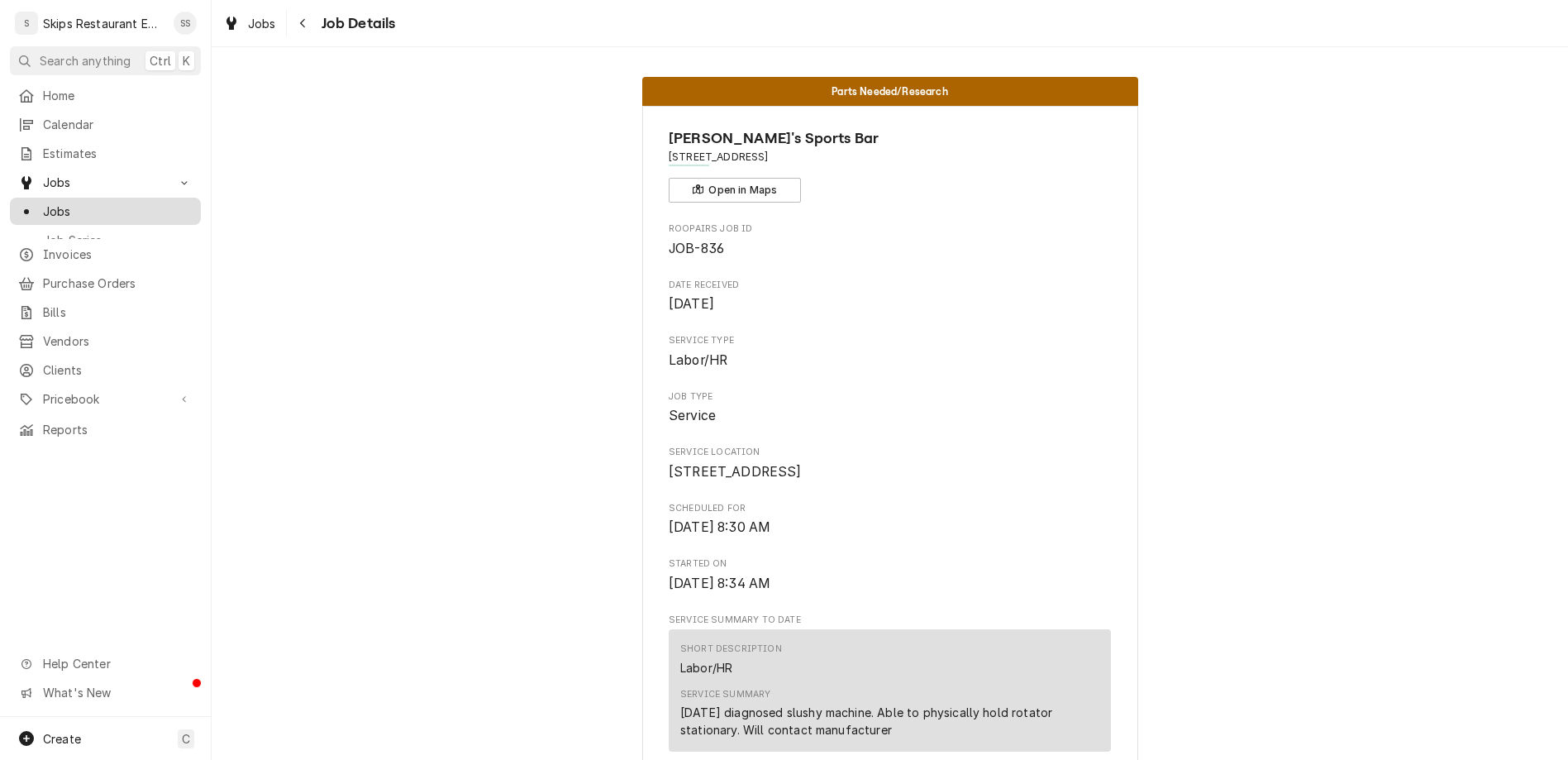
click at [43, 202] on span "Jobs" at bounding box center [117, 211] width 149 height 17
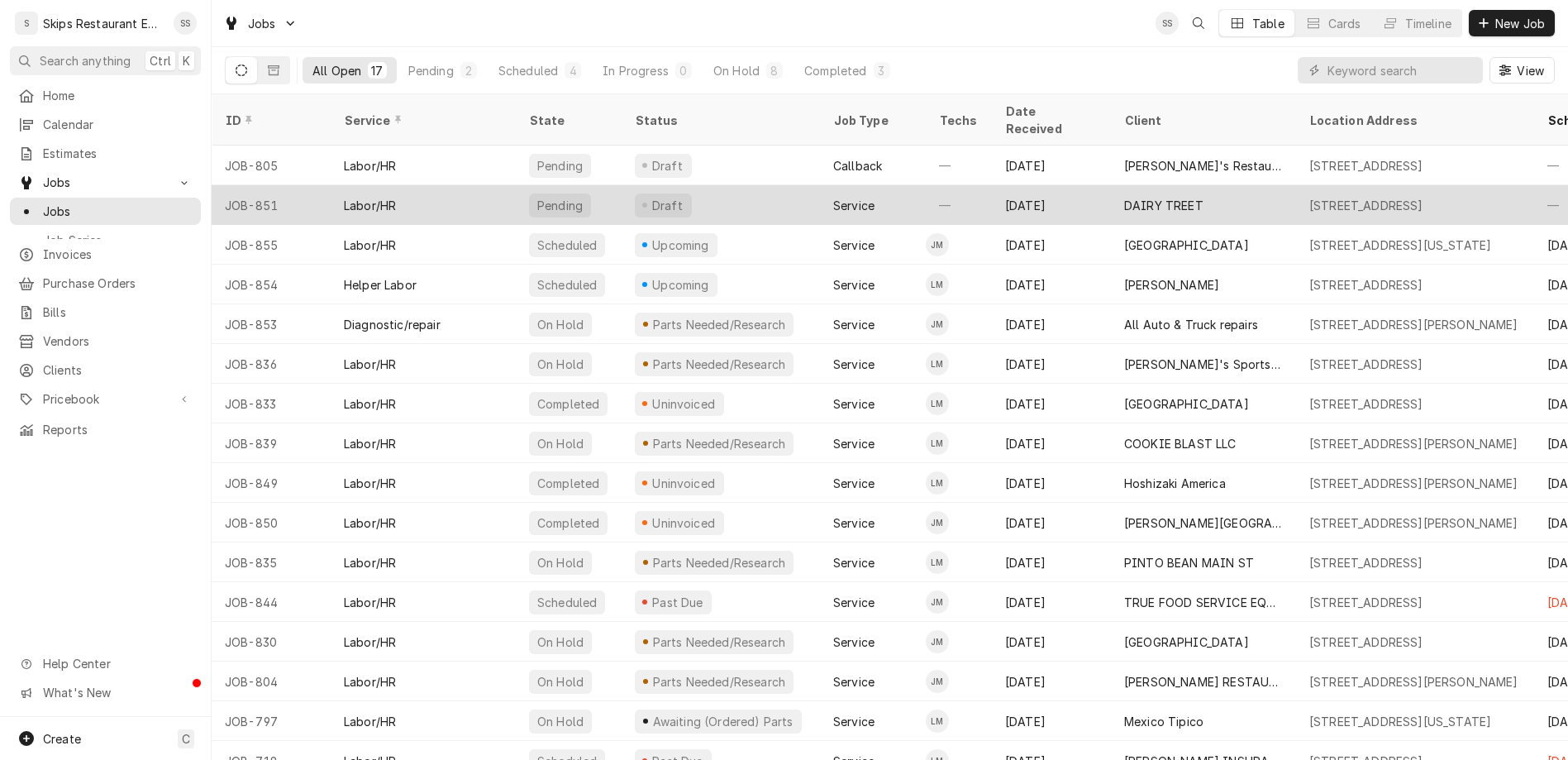
click at [992, 185] on div "Aug 16" at bounding box center [1051, 204] width 119 height 39
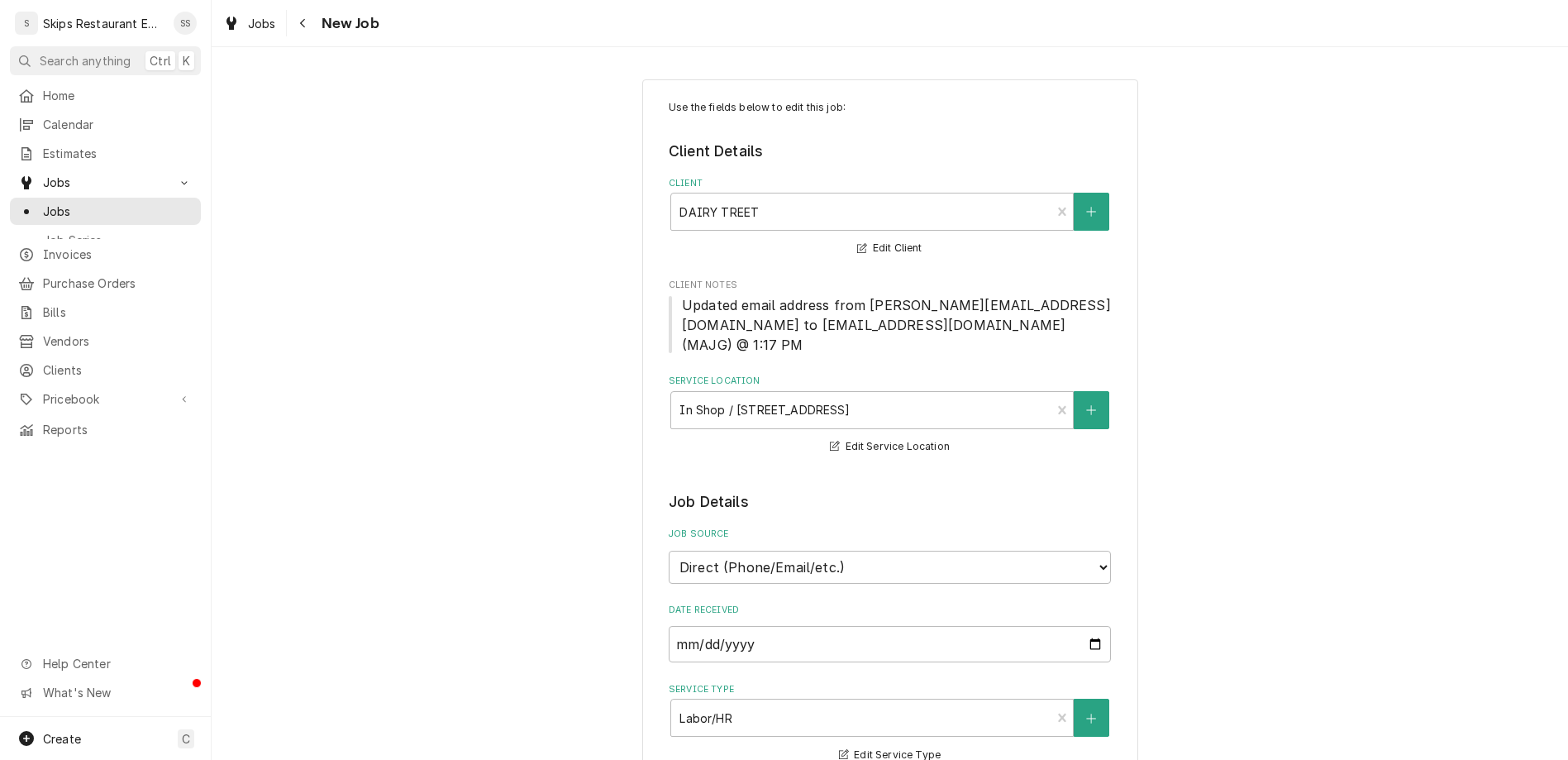
type textarea "x"
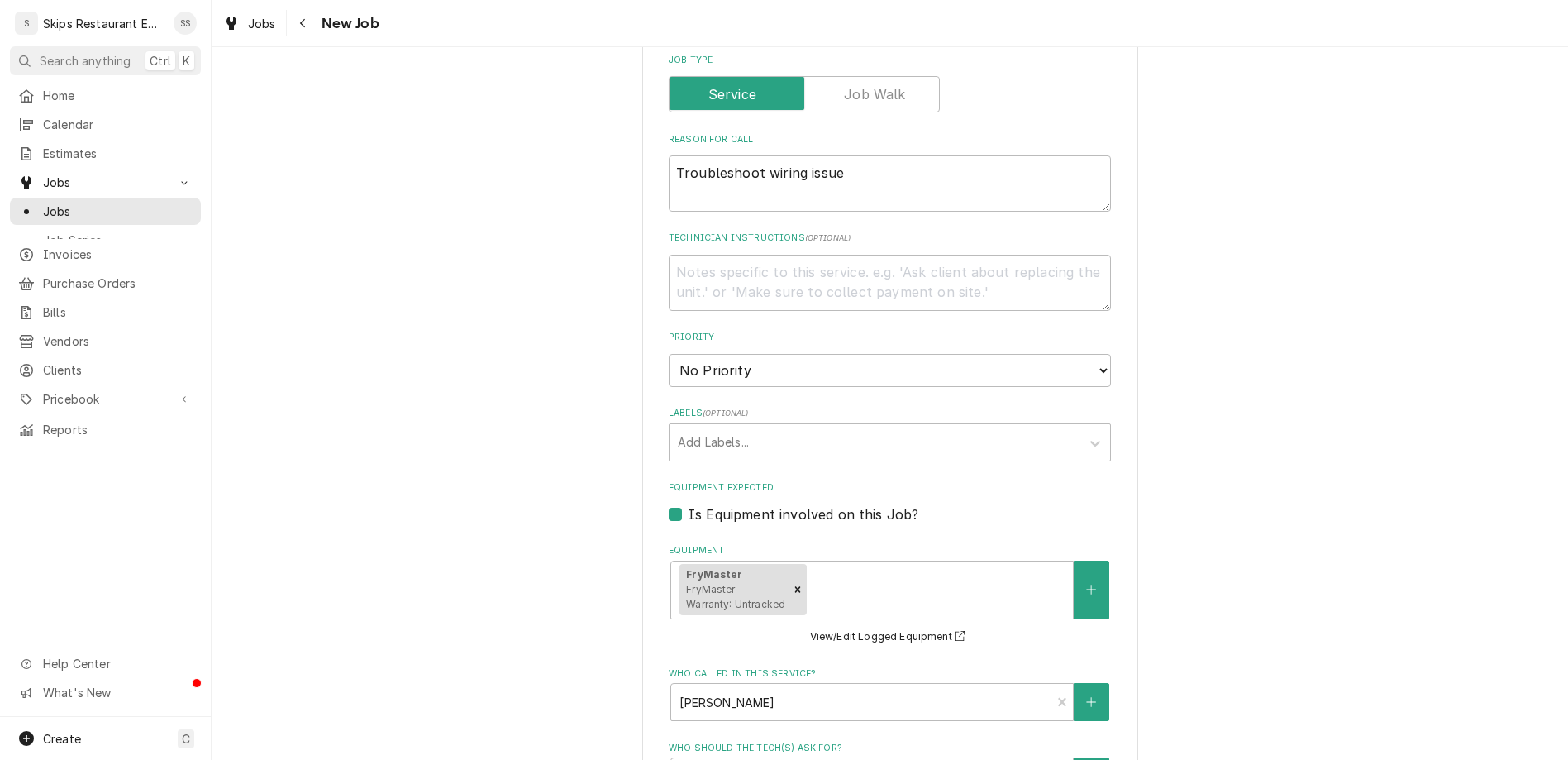
scroll to position [791, 0]
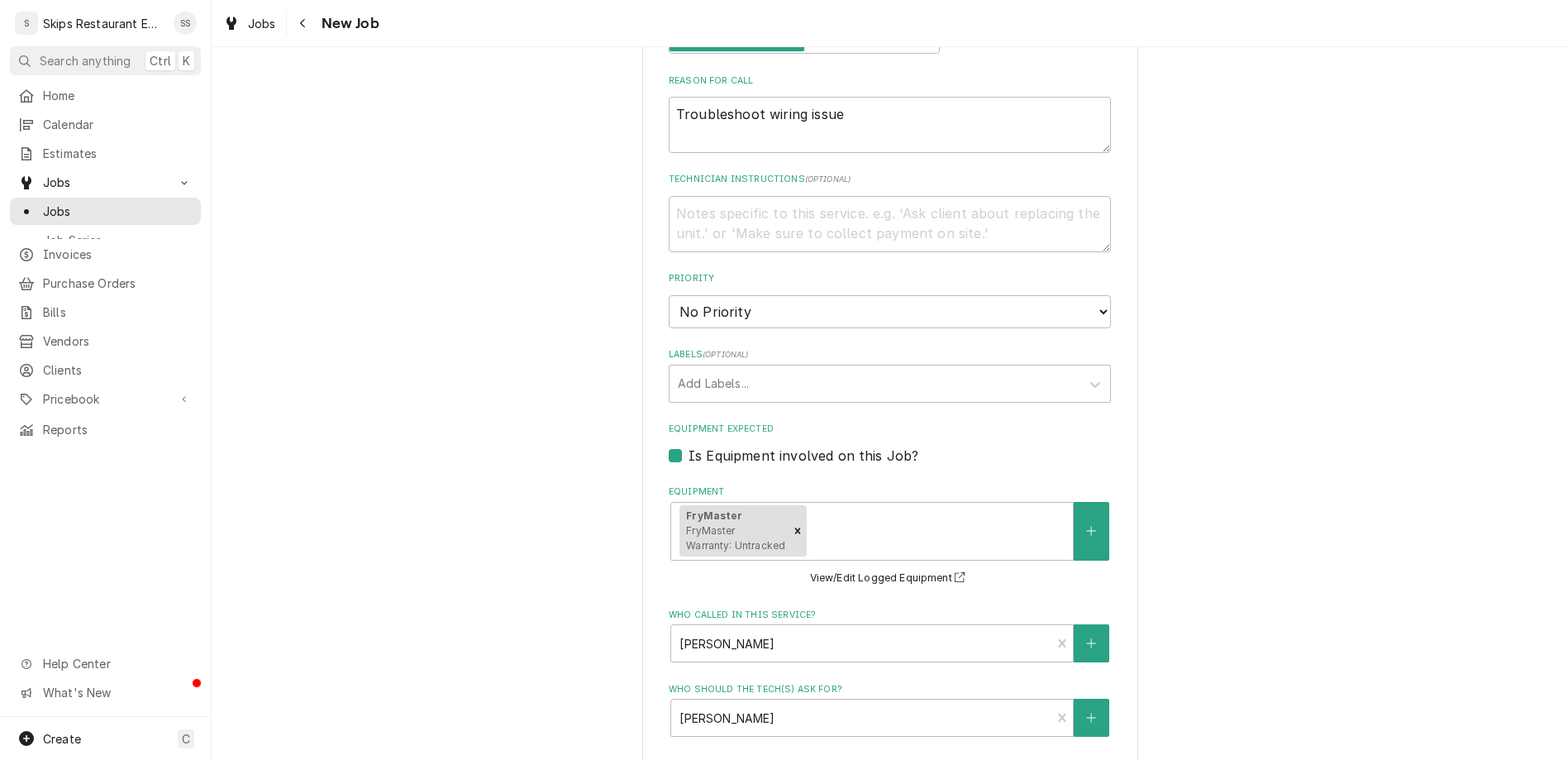
type input "[DATE]"
type textarea "x"
select select "12:00:00"
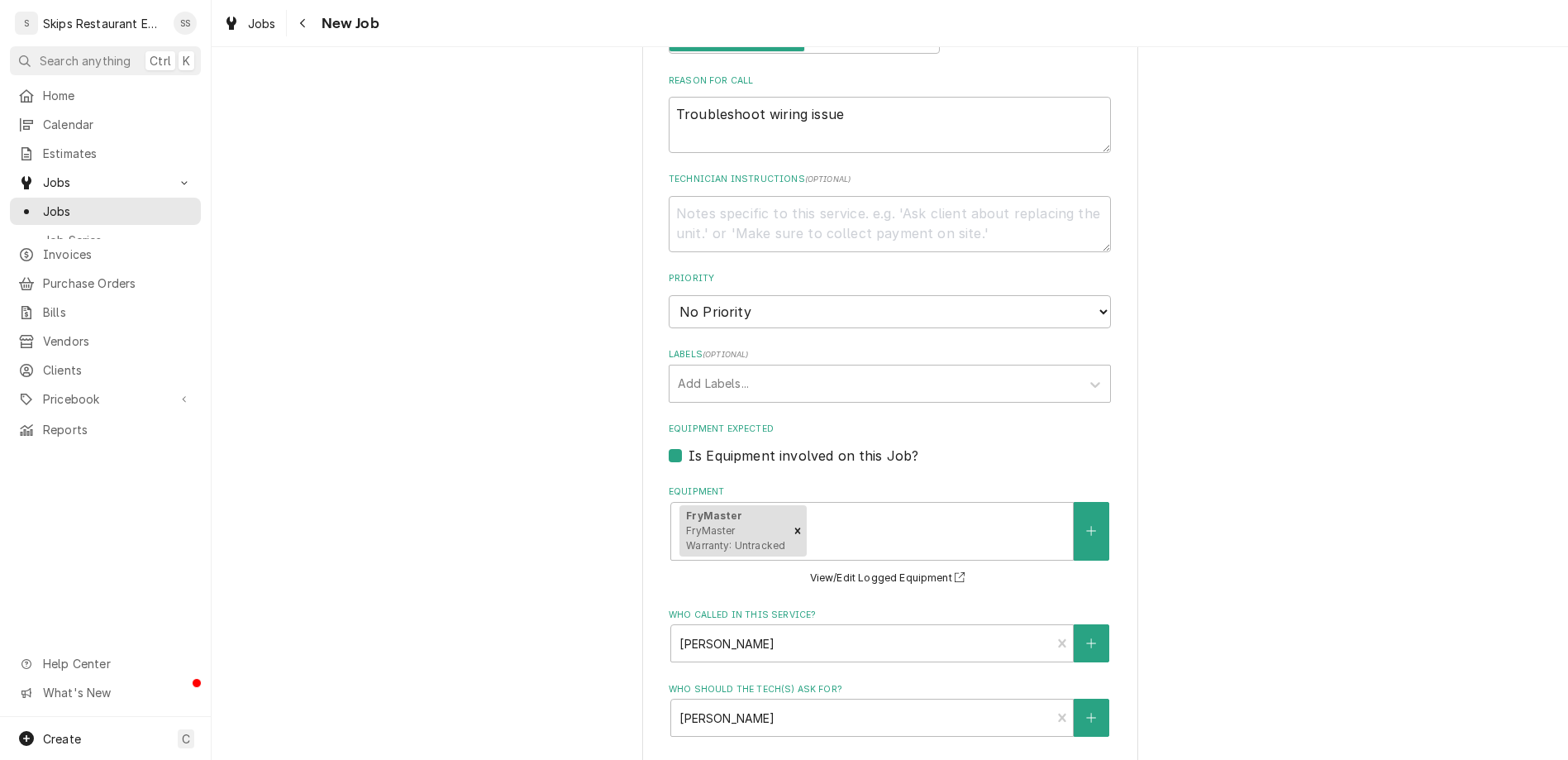
click option "12:00 PM" at bounding box center [0, 0] width 0 height 0
type textarea "x"
type input "1"
type textarea "x"
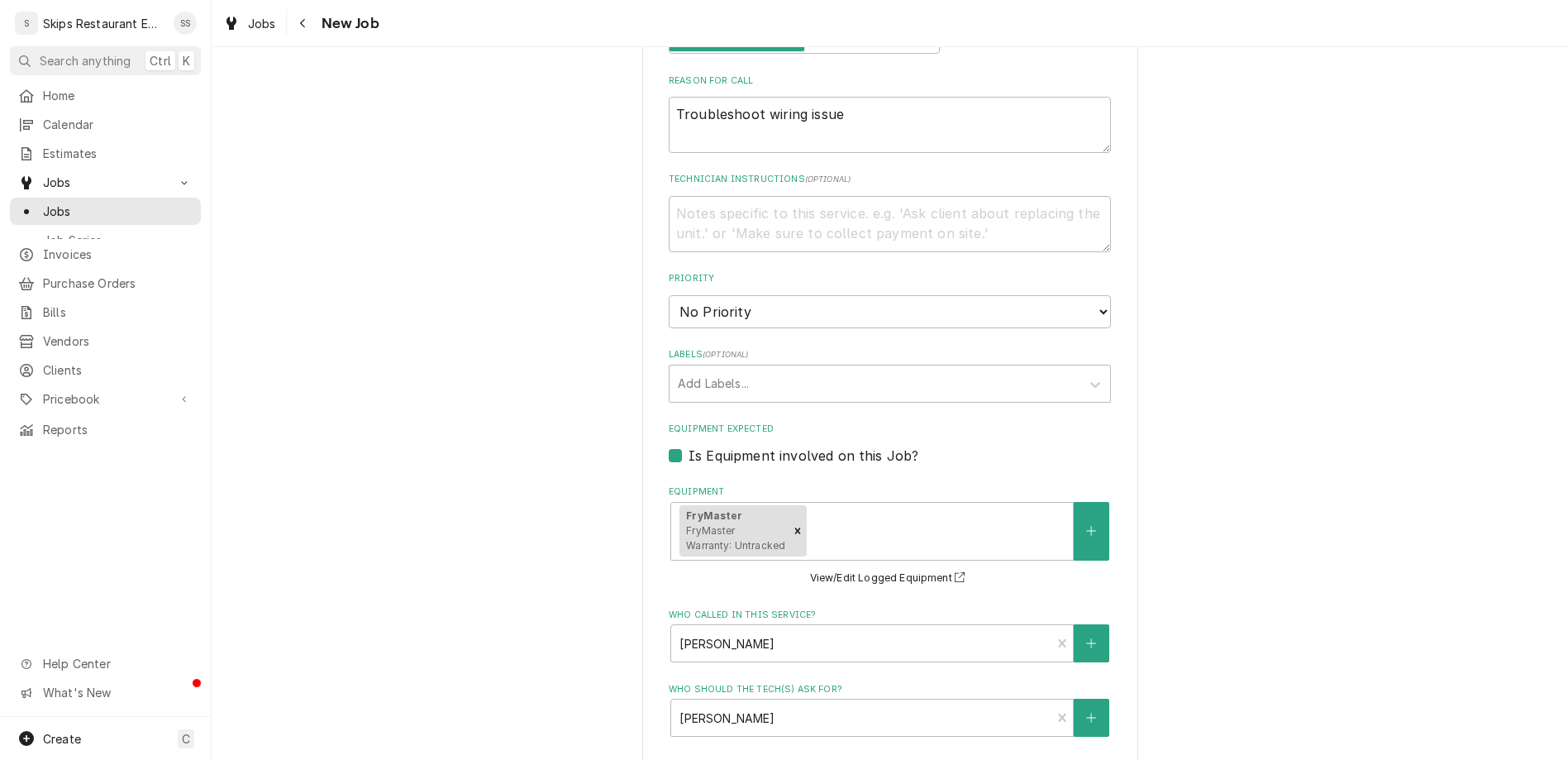
type input "1"
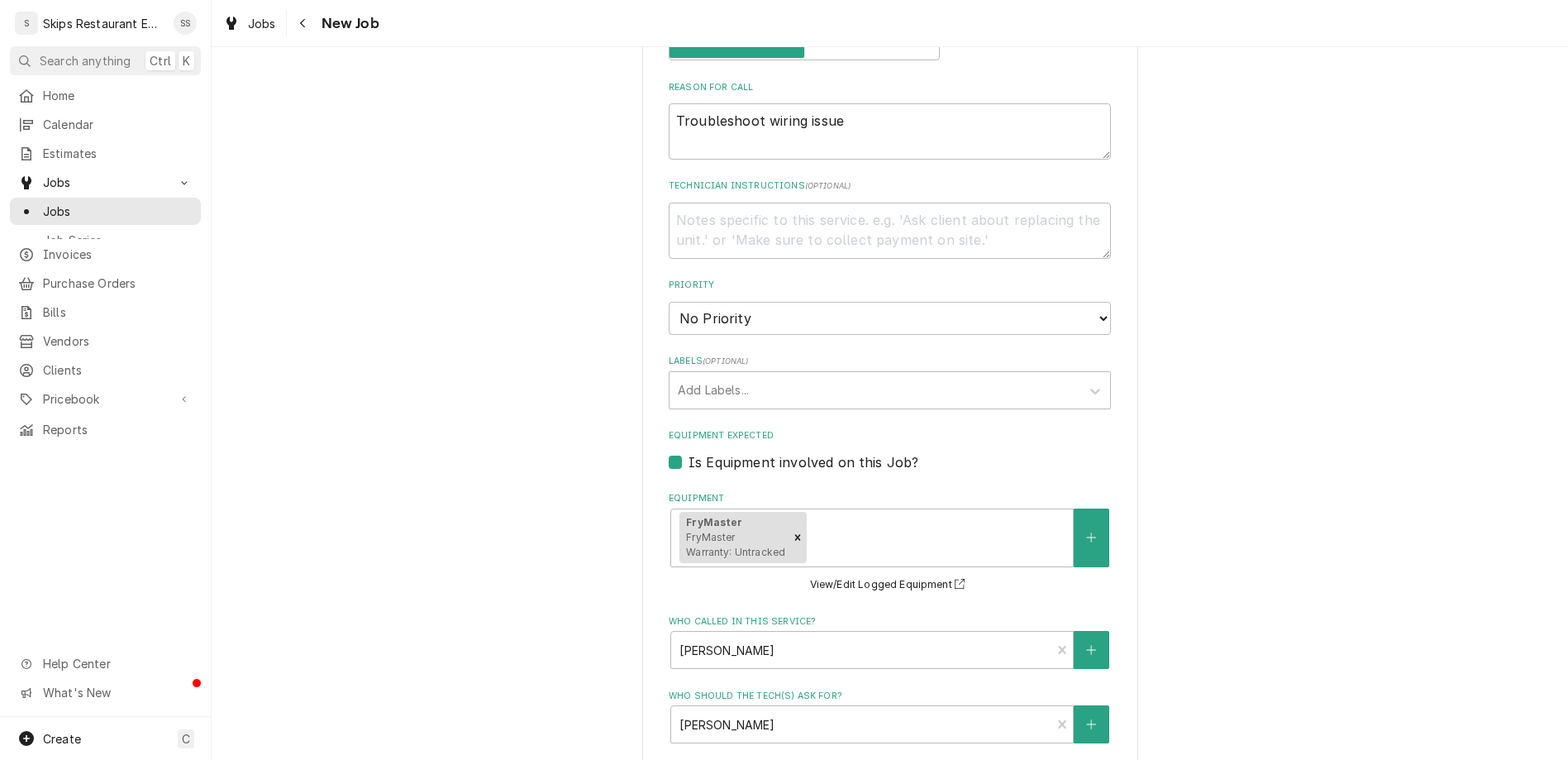
type textarea "x"
